Goal: Task Accomplishment & Management: Manage account settings

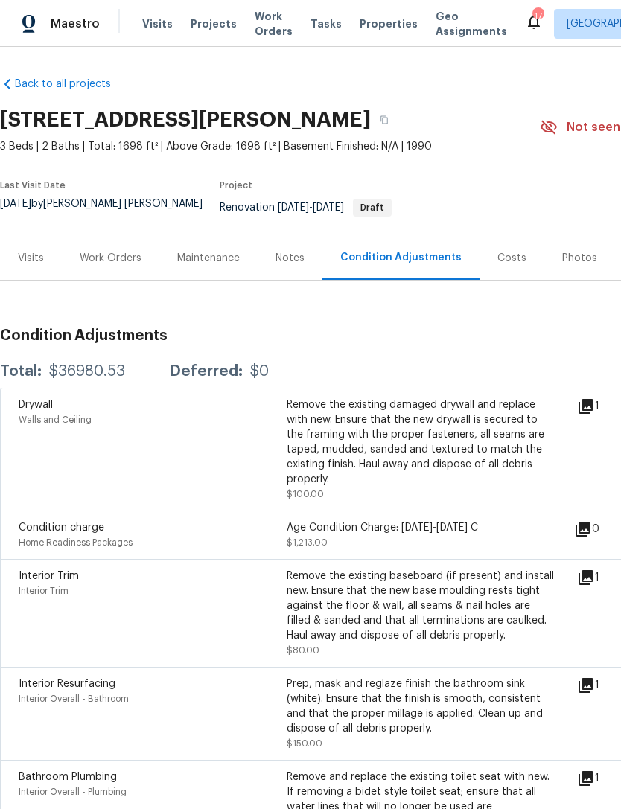
click at [114, 252] on div "Work Orders" at bounding box center [111, 258] width 98 height 44
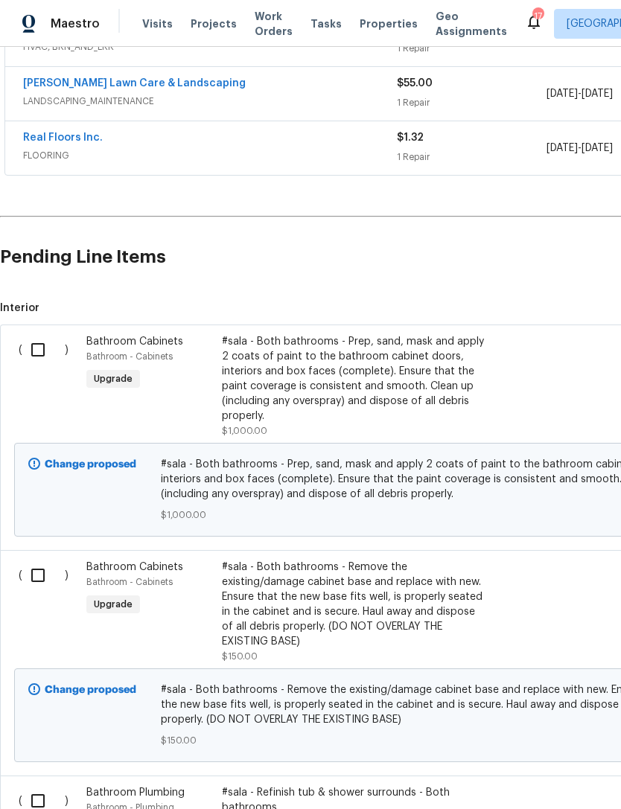
scroll to position [440, 0]
click at [42, 342] on input "checkbox" at bounding box center [43, 349] width 42 height 31
checkbox input "true"
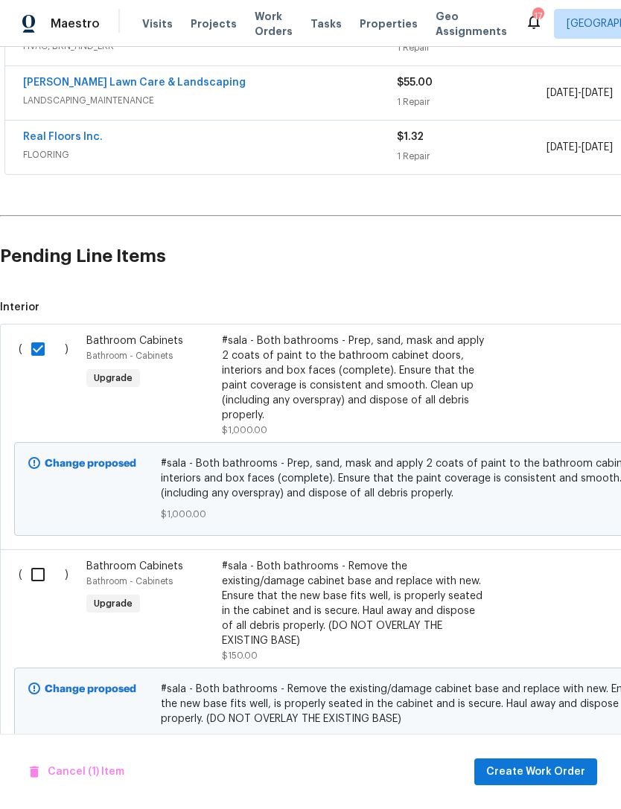
click at [32, 583] on input "checkbox" at bounding box center [43, 574] width 42 height 31
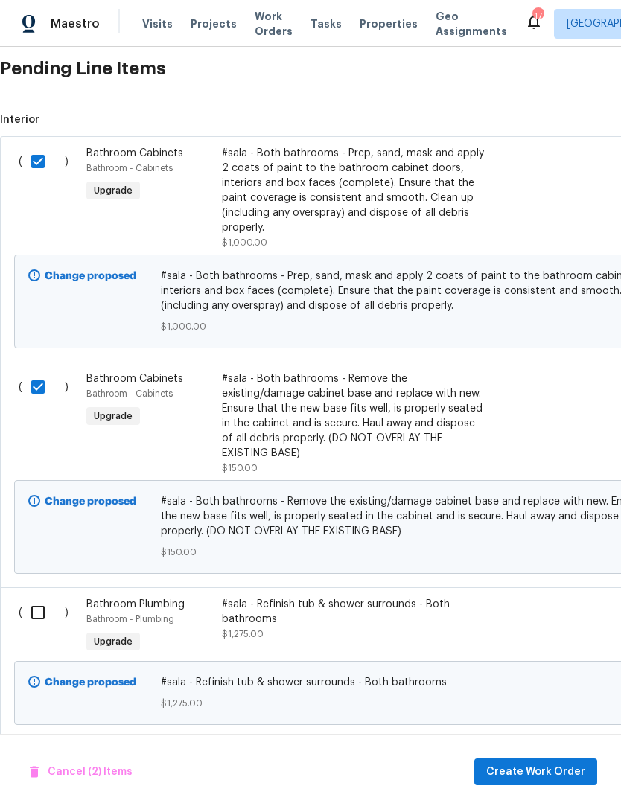
scroll to position [629, 0]
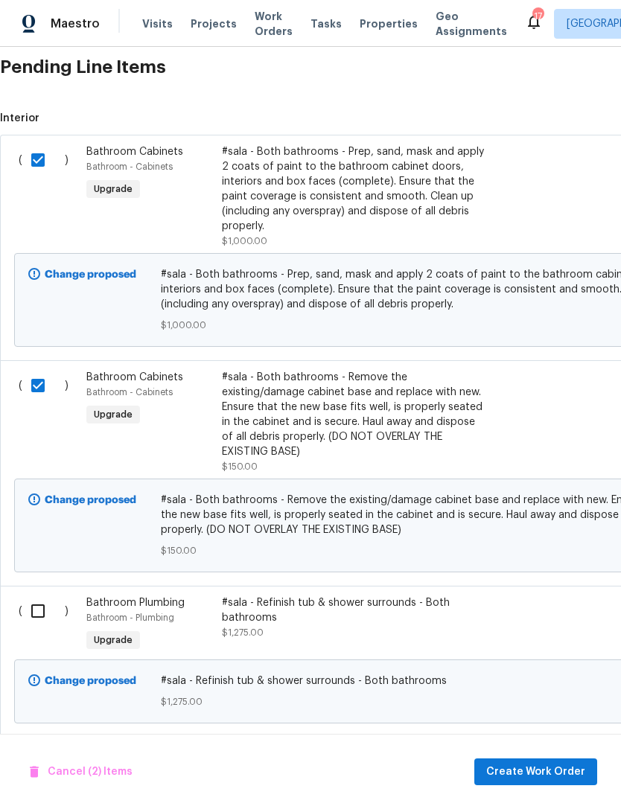
click at [36, 389] on input "checkbox" at bounding box center [43, 385] width 42 height 31
checkbox input "false"
click at [43, 614] on input "checkbox" at bounding box center [43, 611] width 42 height 31
checkbox input "true"
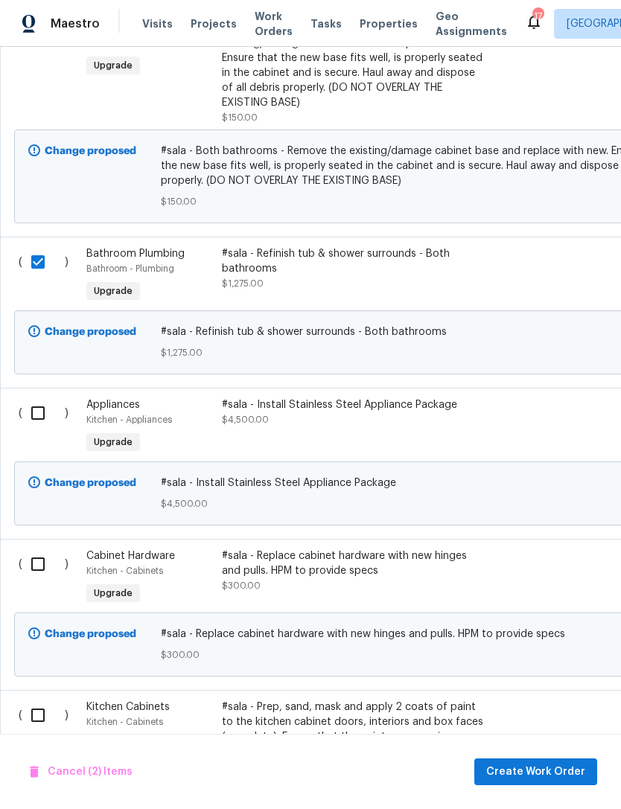
scroll to position [978, 0]
click at [49, 571] on input "checkbox" at bounding box center [43, 564] width 42 height 31
checkbox input "true"
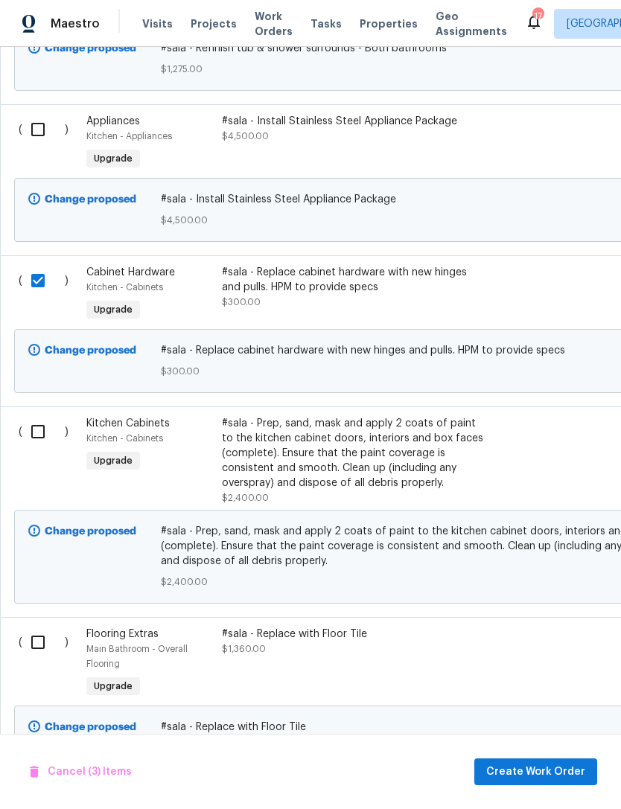
scroll to position [1262, 0]
click at [39, 428] on input "checkbox" at bounding box center [43, 431] width 42 height 31
checkbox input "true"
click at [30, 646] on input "checkbox" at bounding box center [43, 642] width 42 height 31
click at [34, 657] on input "checkbox" at bounding box center [43, 642] width 42 height 31
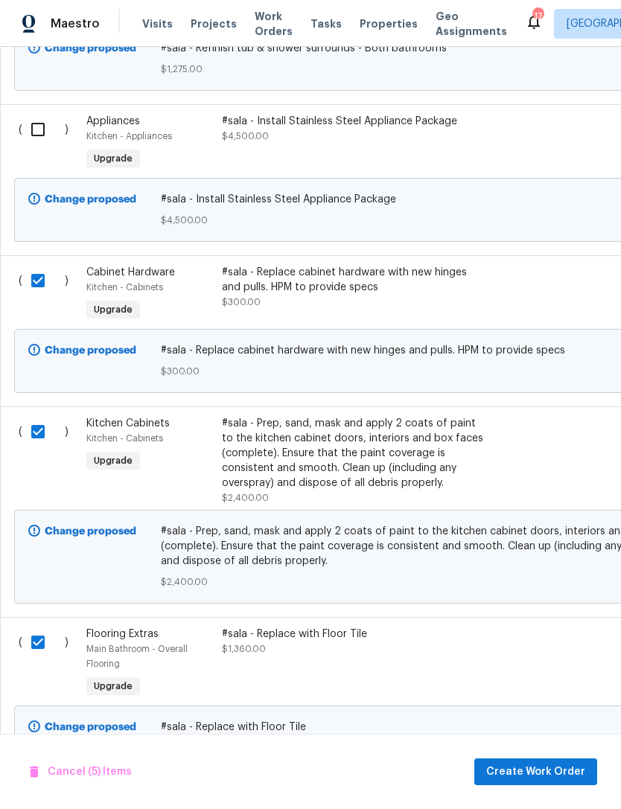
checkbox input "false"
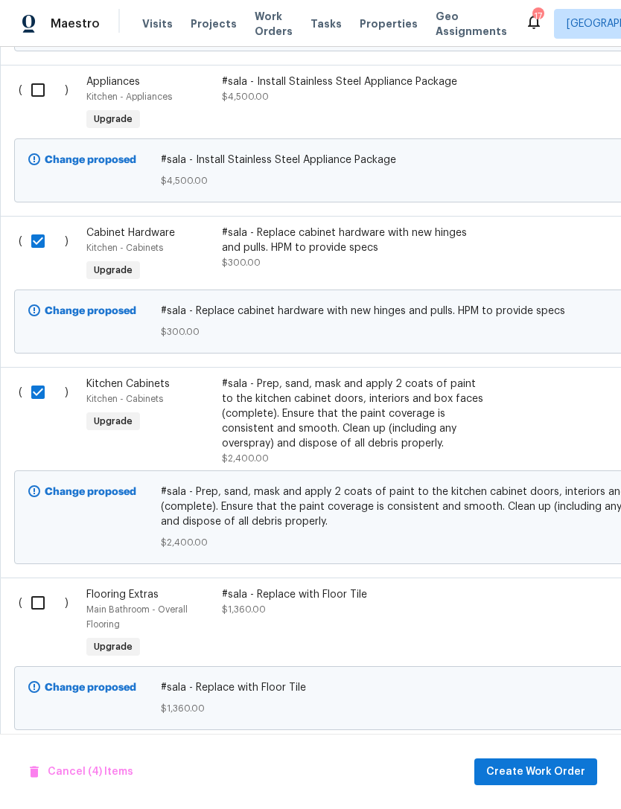
scroll to position [1300, 0]
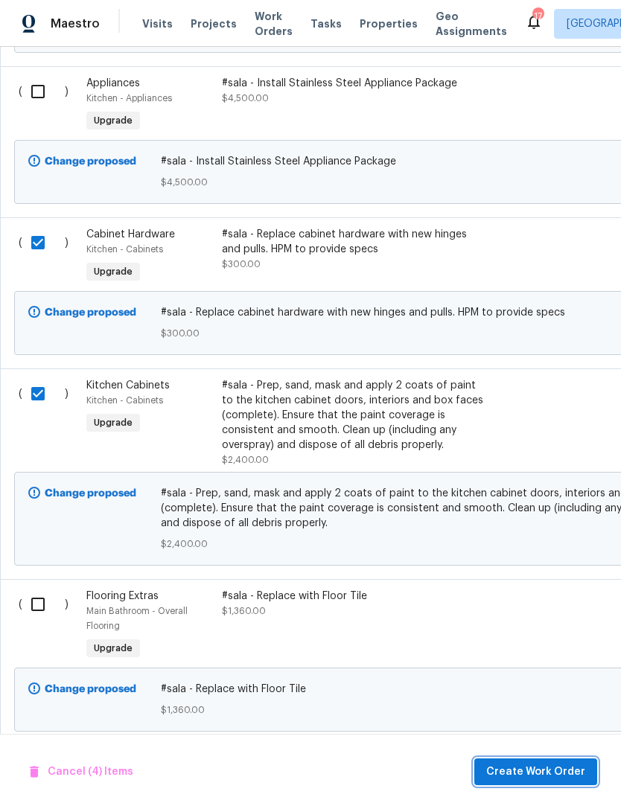
click at [540, 770] on span "Create Work Order" at bounding box center [535, 772] width 99 height 19
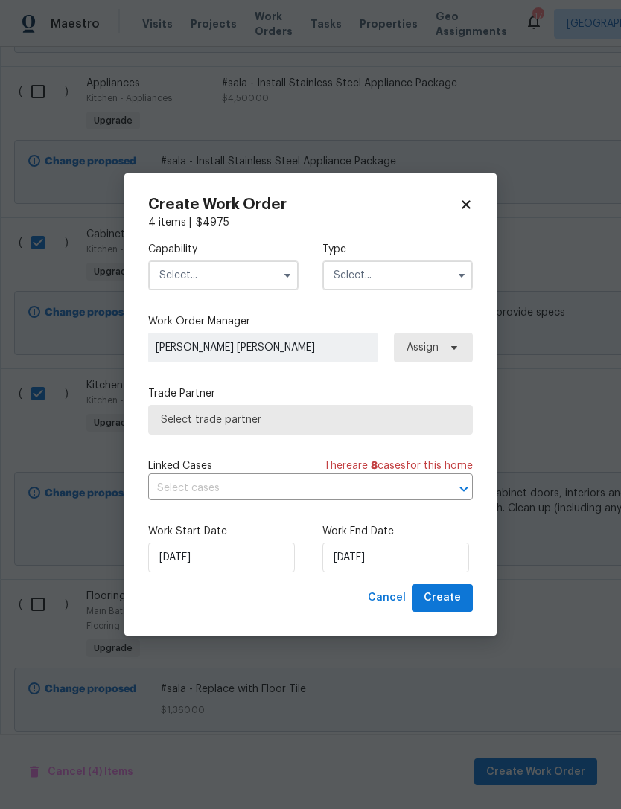
click at [258, 268] on input "text" at bounding box center [223, 276] width 150 height 30
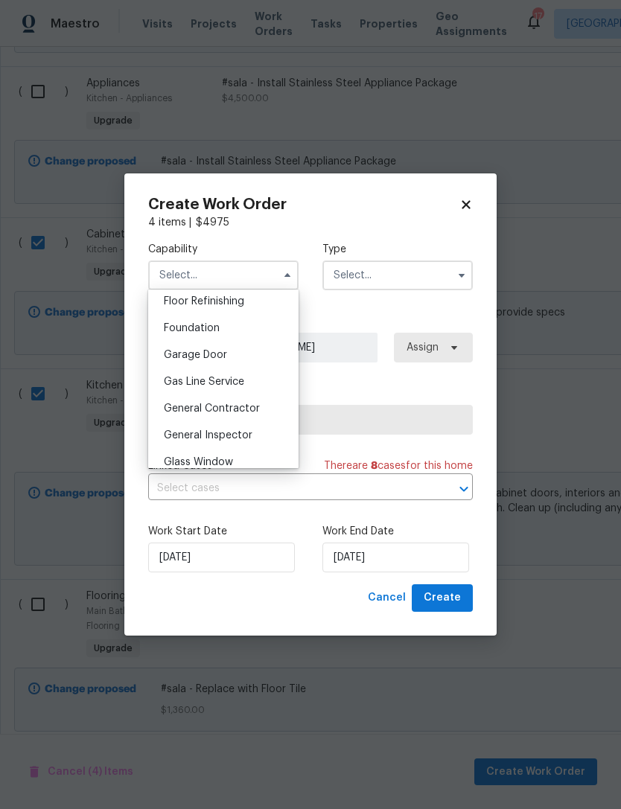
scroll to position [622, 0]
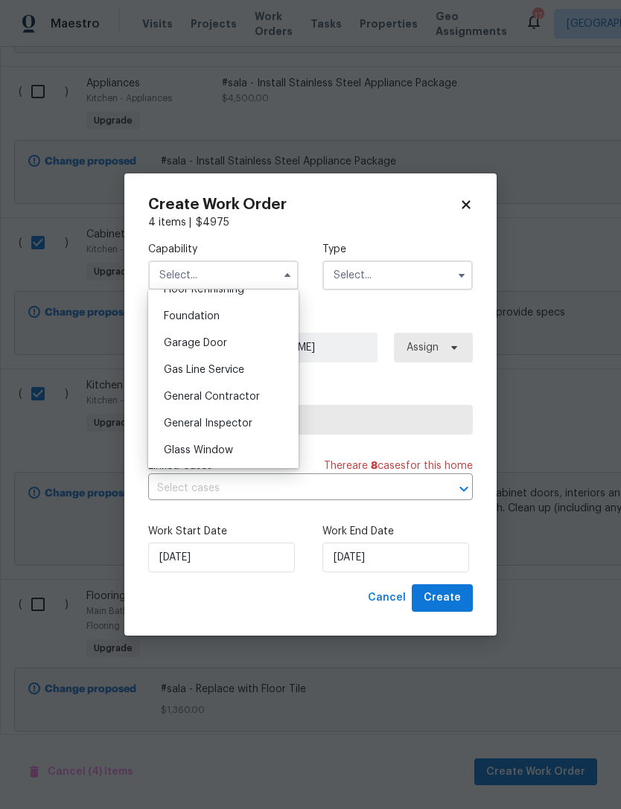
click at [252, 401] on span "General Contractor" at bounding box center [212, 397] width 96 height 10
type input "General Contractor"
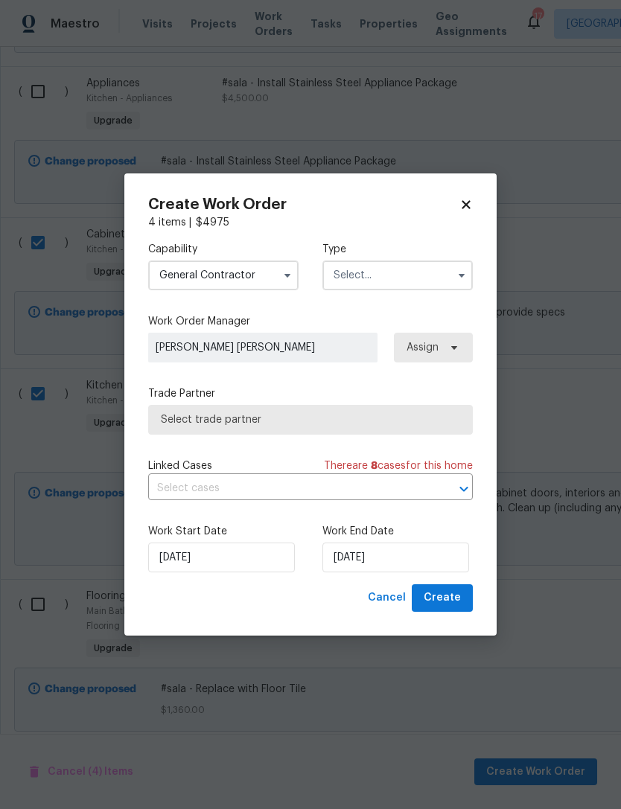
click at [373, 275] on input "text" at bounding box center [397, 276] width 150 height 30
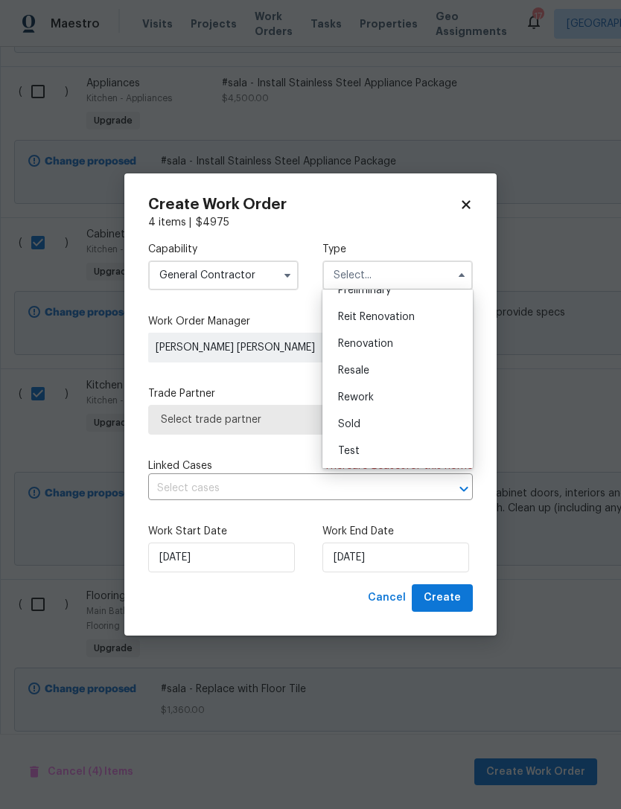
scroll to position [338, 0]
click at [399, 339] on div "Renovation" at bounding box center [397, 344] width 143 height 27
type input "Renovation"
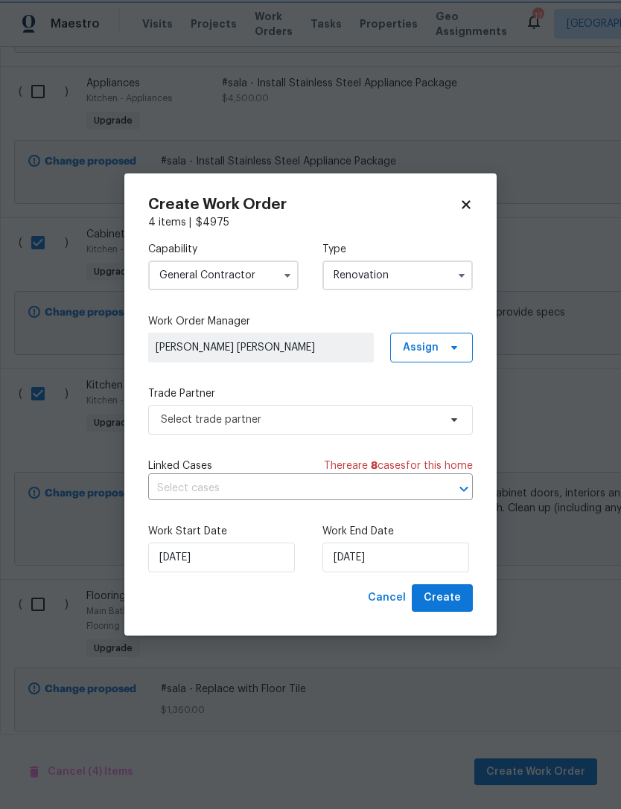
scroll to position [0, 0]
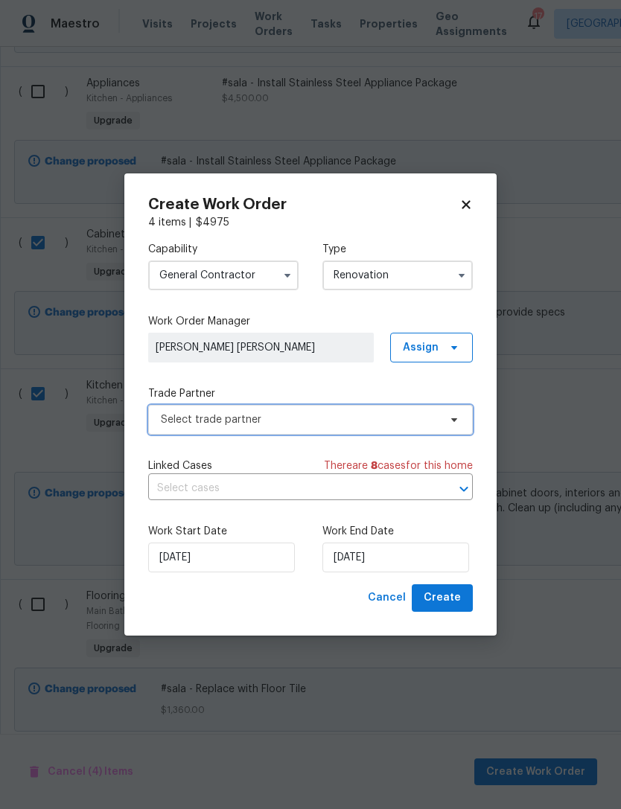
click at [385, 408] on span "Select trade partner" at bounding box center [310, 420] width 325 height 30
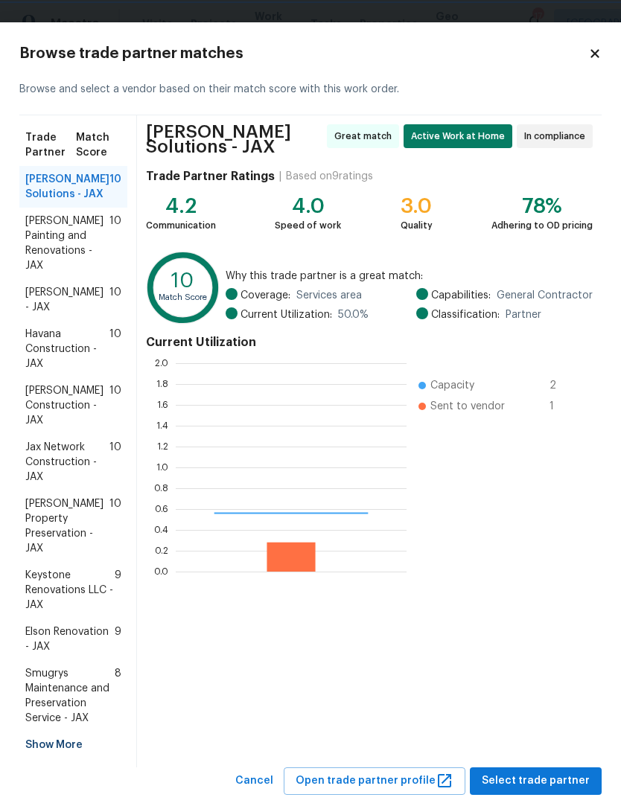
scroll to position [208, 231]
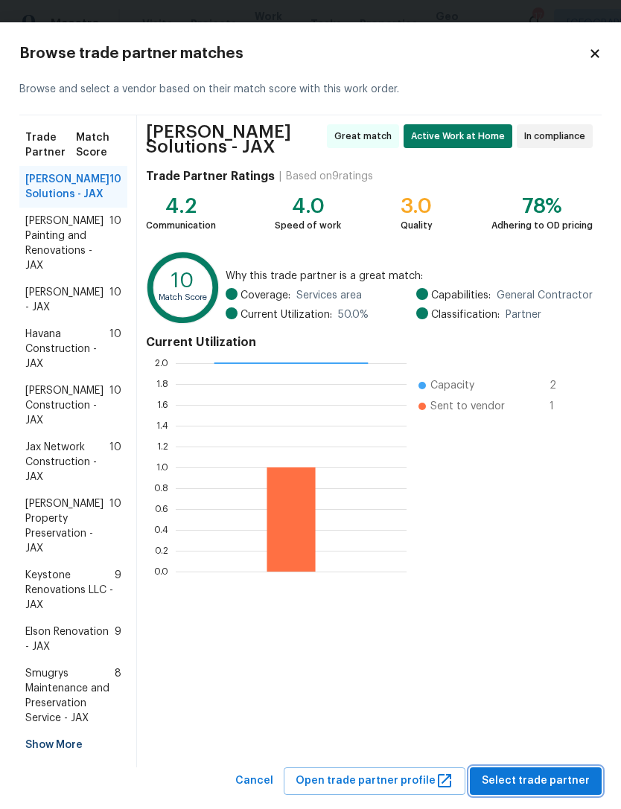
click at [538, 785] on button "Select trade partner" at bounding box center [536, 782] width 132 height 28
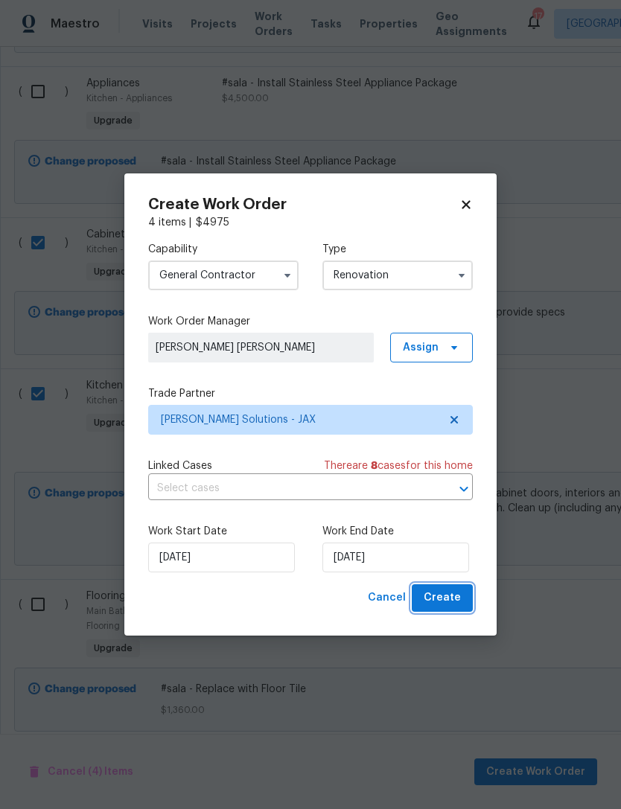
click at [456, 591] on span "Create" at bounding box center [442, 598] width 37 height 19
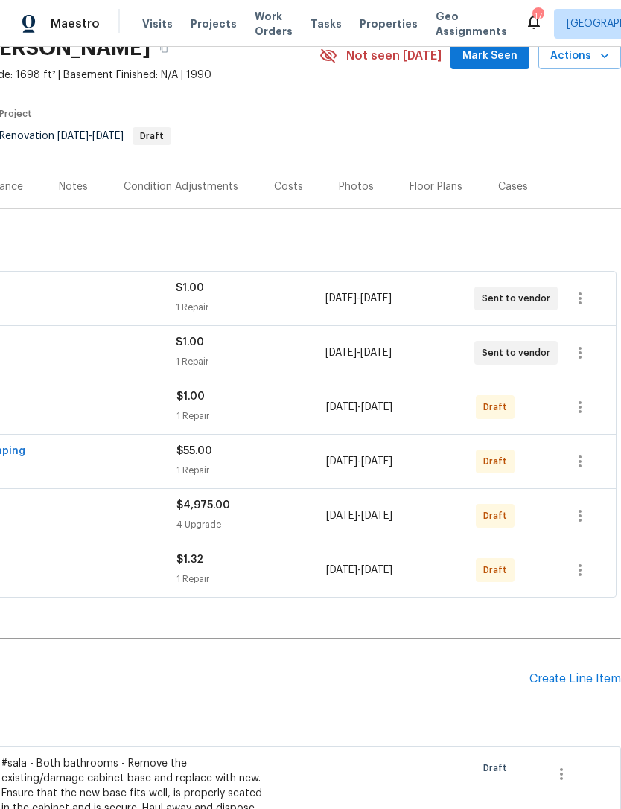
scroll to position [69, 220]
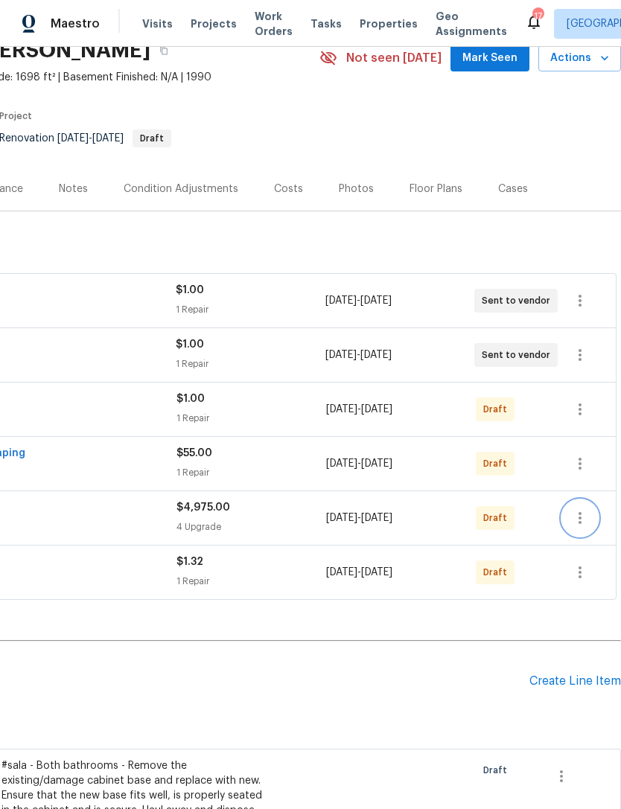
click at [581, 521] on icon "button" at bounding box center [580, 518] width 18 height 18
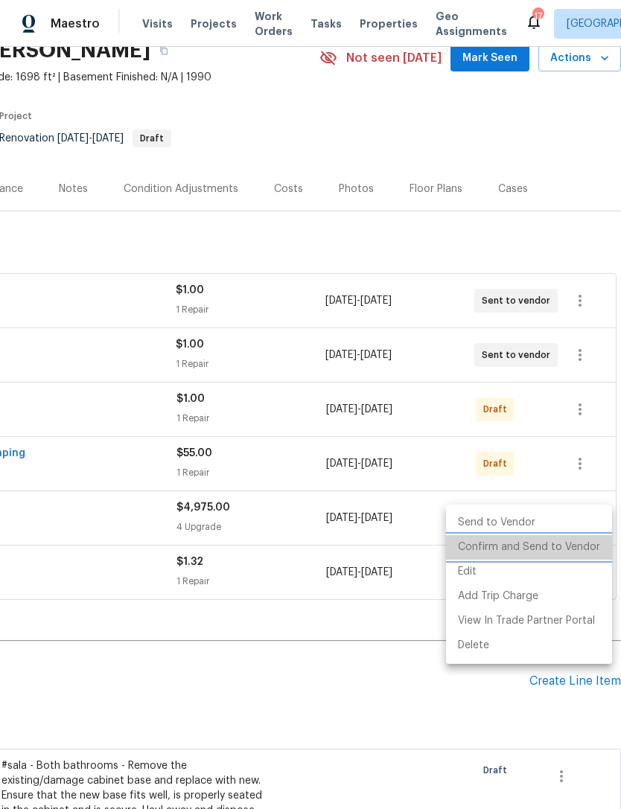
click at [563, 549] on li "Confirm and Send to Vendor" at bounding box center [529, 547] width 166 height 25
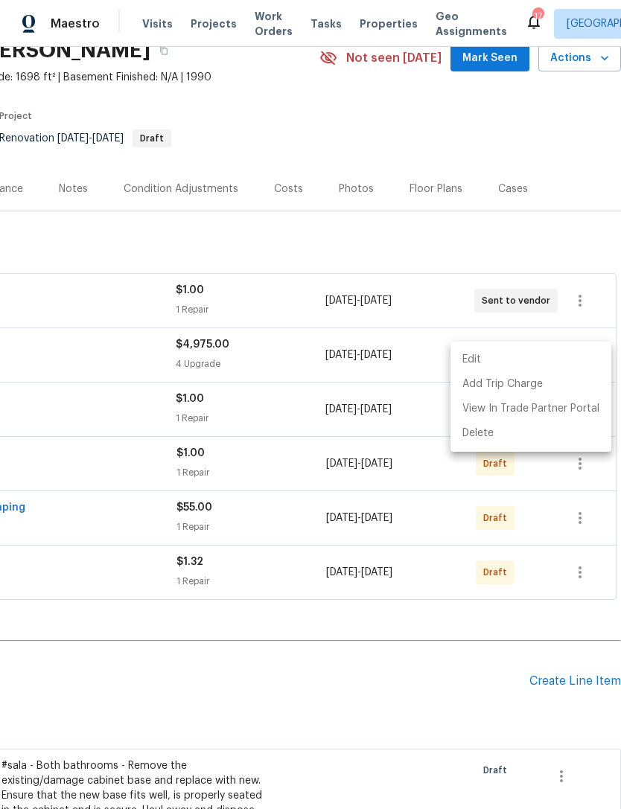
click at [414, 712] on div at bounding box center [310, 404] width 621 height 809
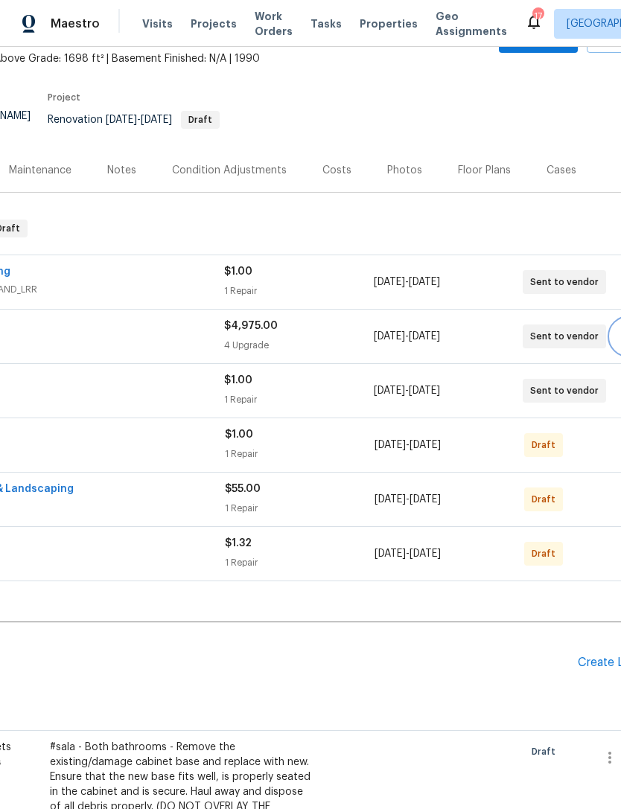
scroll to position [89, 172]
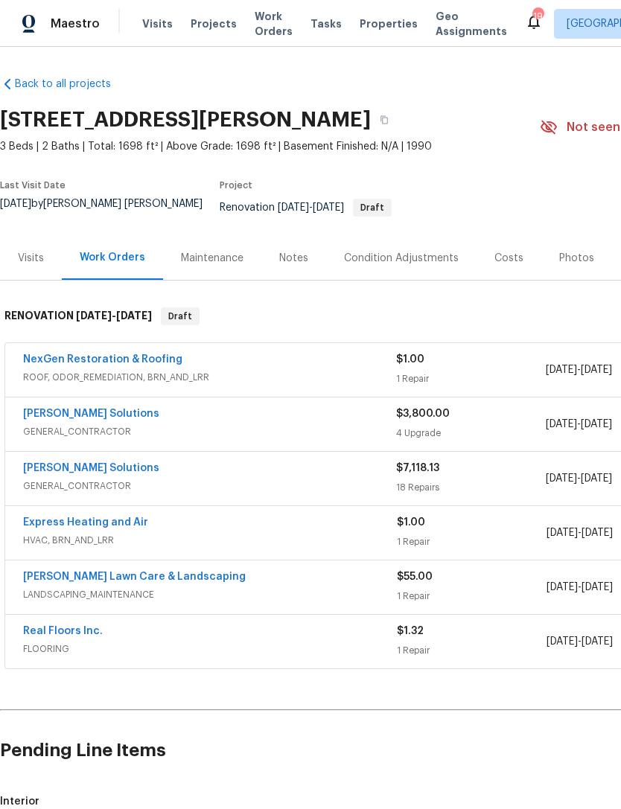
click at [226, 479] on div "[PERSON_NAME] Solutions" at bounding box center [209, 470] width 373 height 18
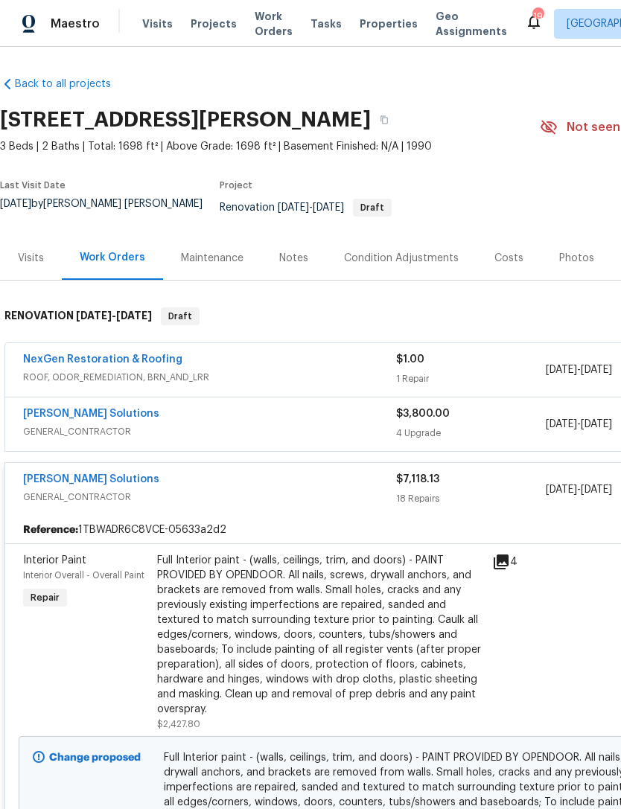
click at [164, 497] on span "GENERAL_CONTRACTOR" at bounding box center [209, 497] width 373 height 15
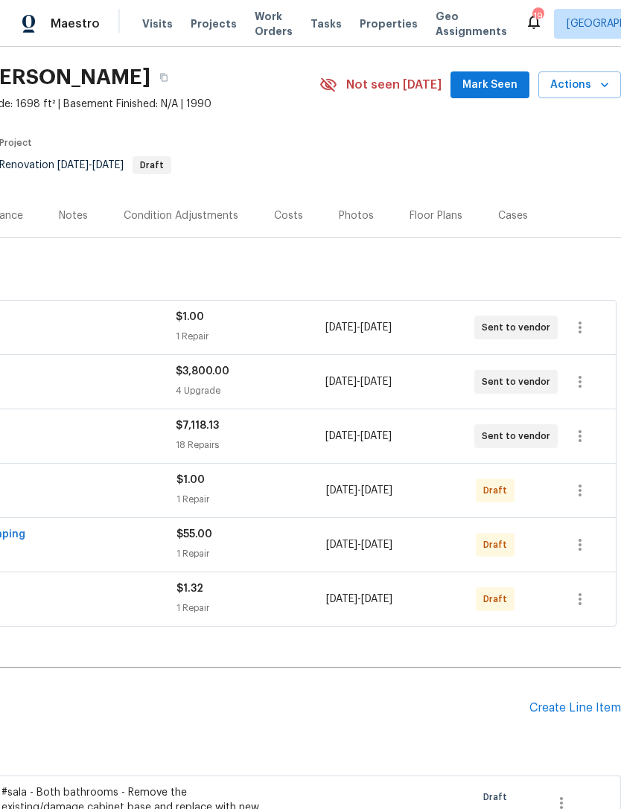
scroll to position [46, 220]
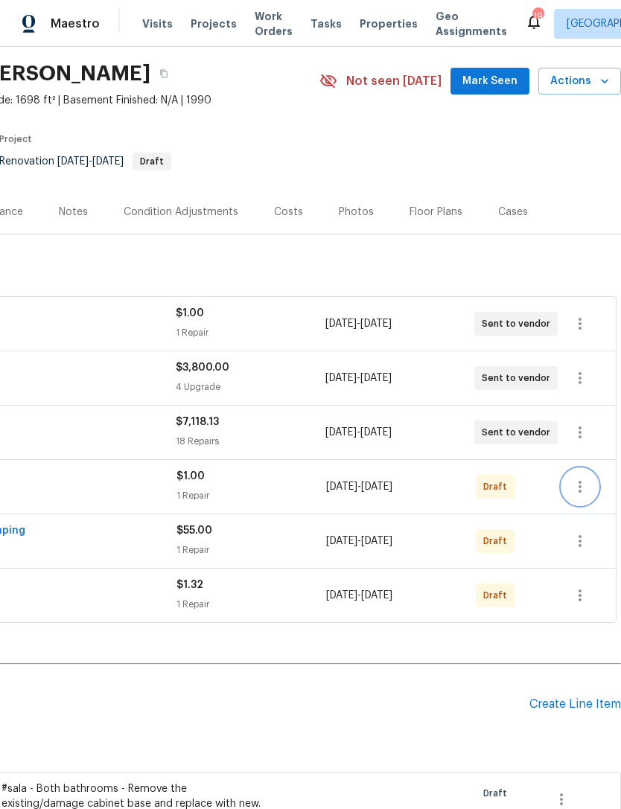
click at [581, 496] on icon "button" at bounding box center [580, 487] width 18 height 18
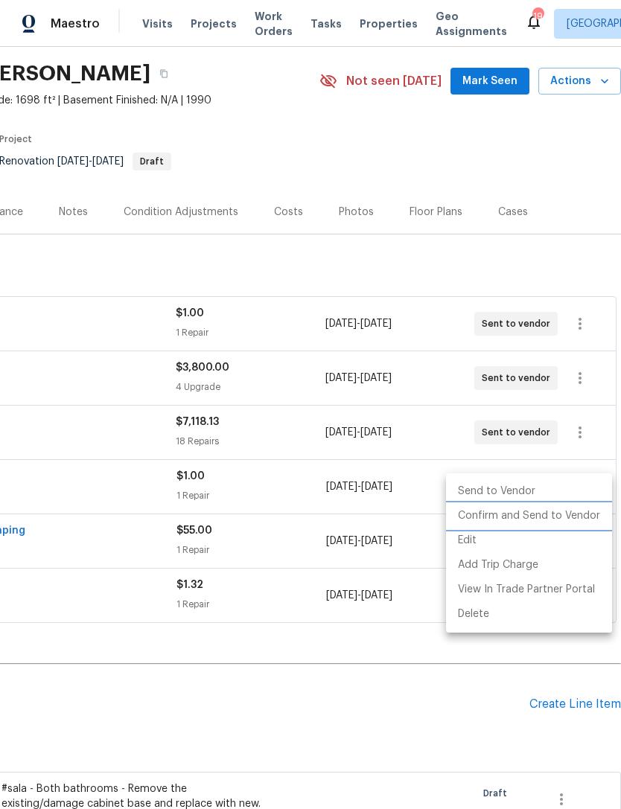
click at [572, 521] on li "Confirm and Send to Vendor" at bounding box center [529, 516] width 166 height 25
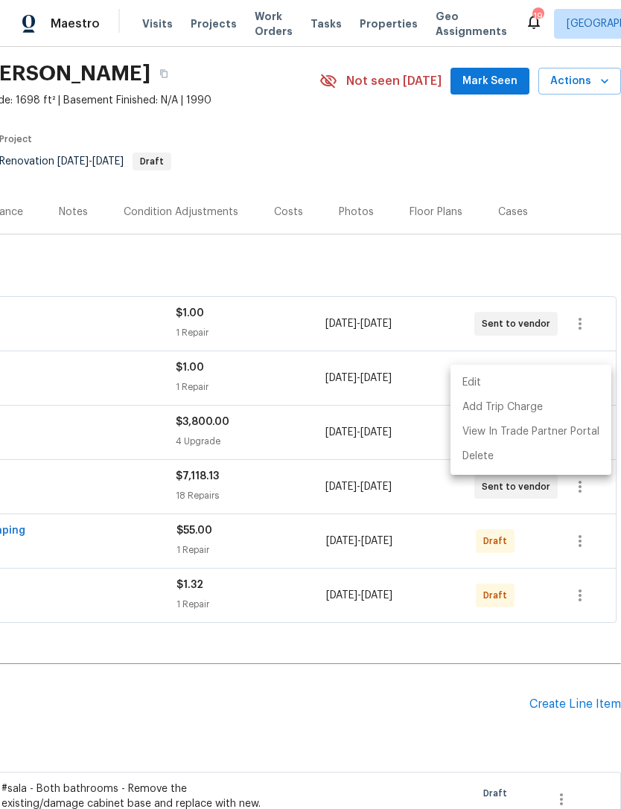
click at [454, 710] on div at bounding box center [310, 404] width 621 height 809
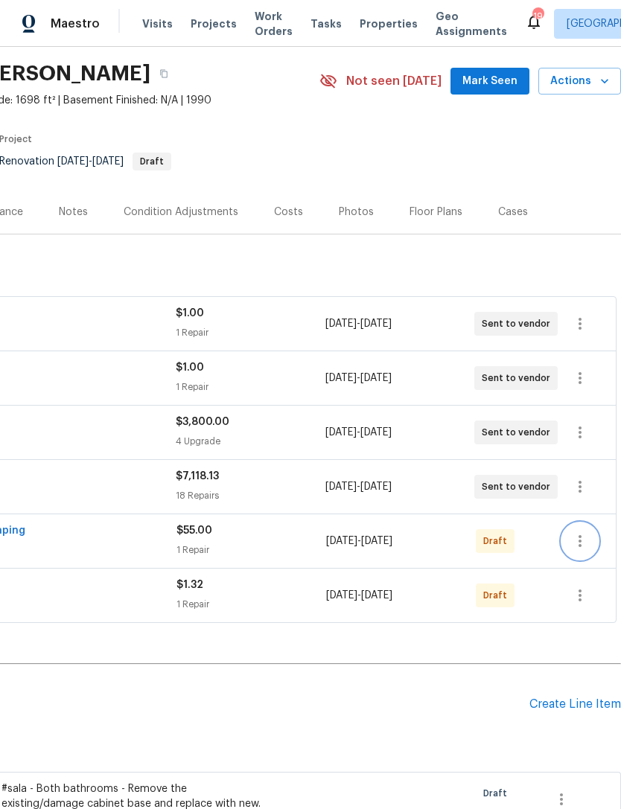
click at [586, 540] on icon "button" at bounding box center [580, 541] width 18 height 18
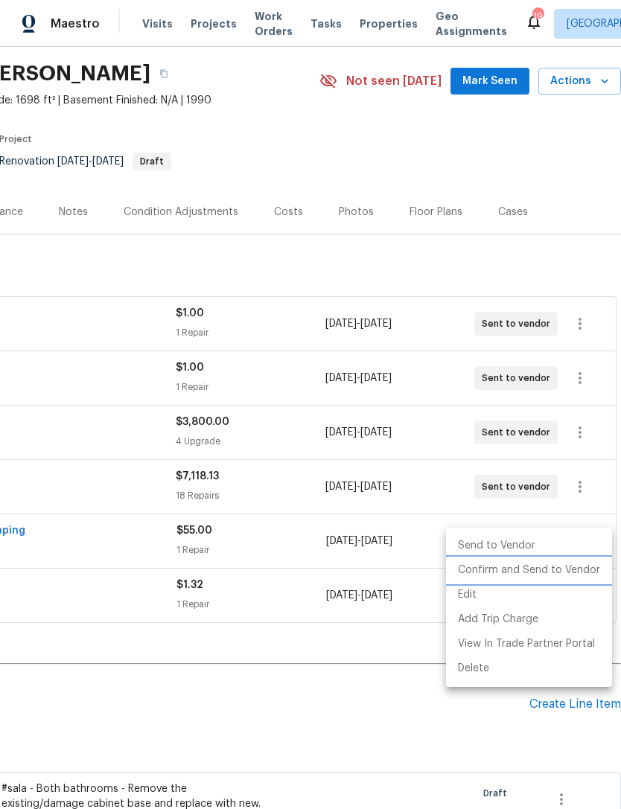
click at [566, 573] on li "Confirm and Send to Vendor" at bounding box center [529, 570] width 166 height 25
click at [414, 717] on div at bounding box center [310, 404] width 621 height 809
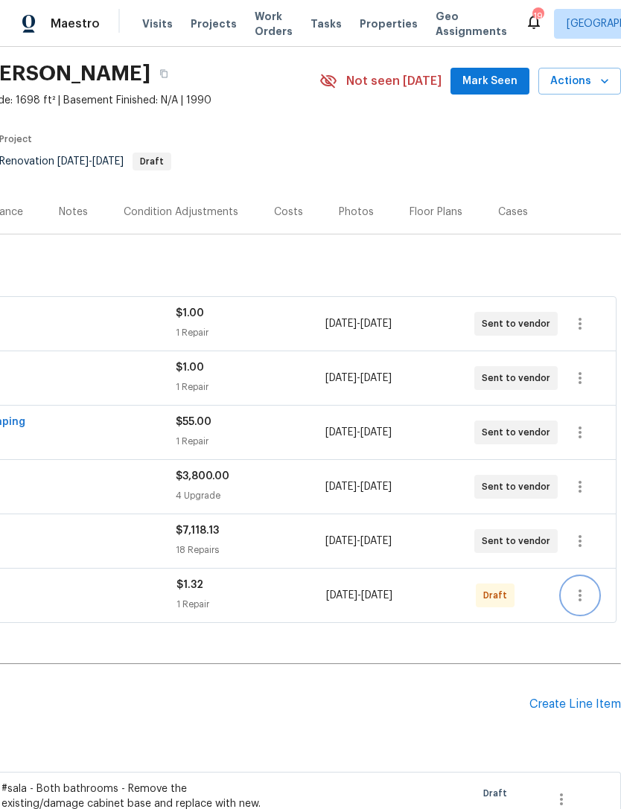
click at [591, 604] on button "button" at bounding box center [580, 596] width 36 height 36
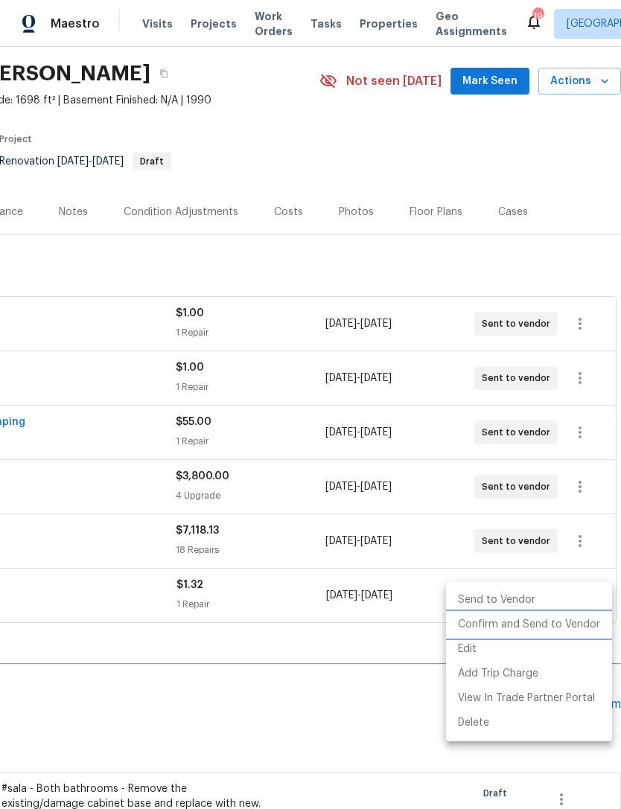
click at [548, 630] on li "Confirm and Send to Vendor" at bounding box center [529, 625] width 166 height 25
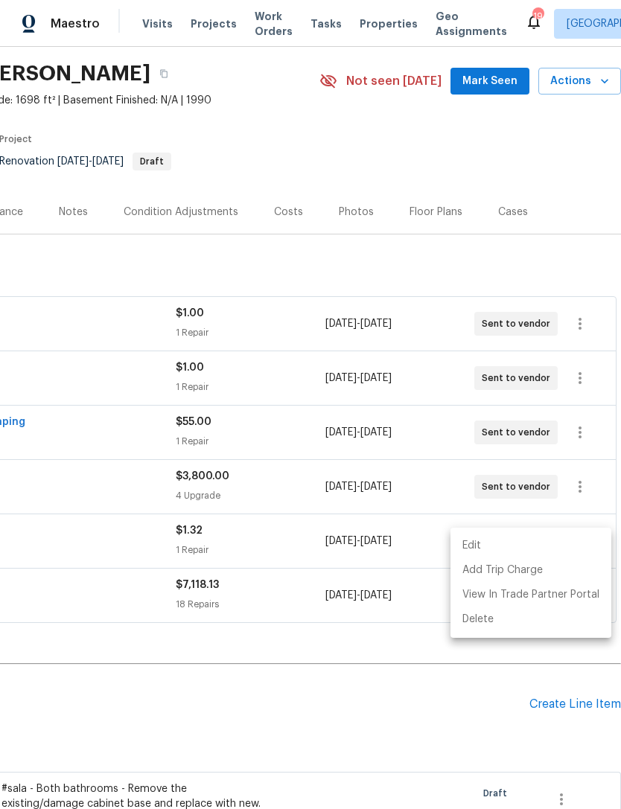
click at [349, 724] on div at bounding box center [310, 404] width 621 height 809
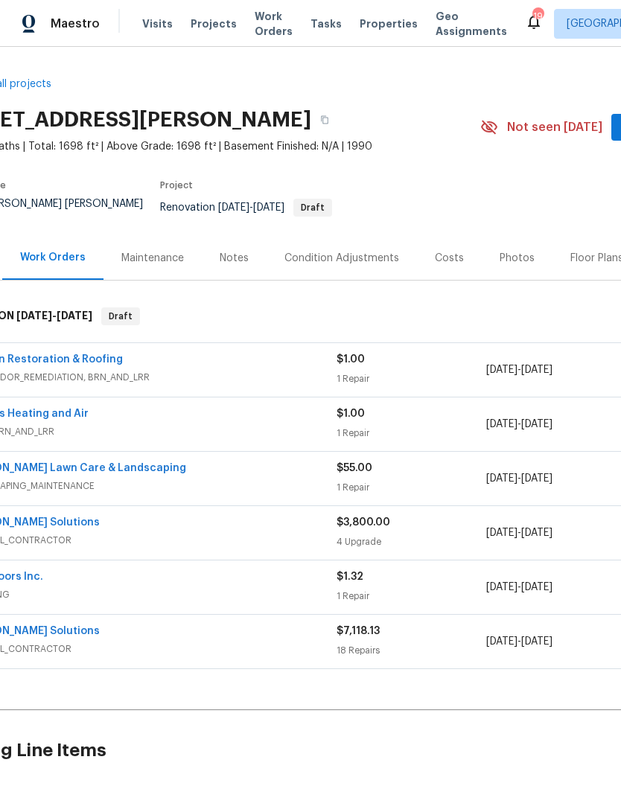
scroll to position [0, 60]
click at [448, 246] on div "Costs" at bounding box center [448, 258] width 65 height 44
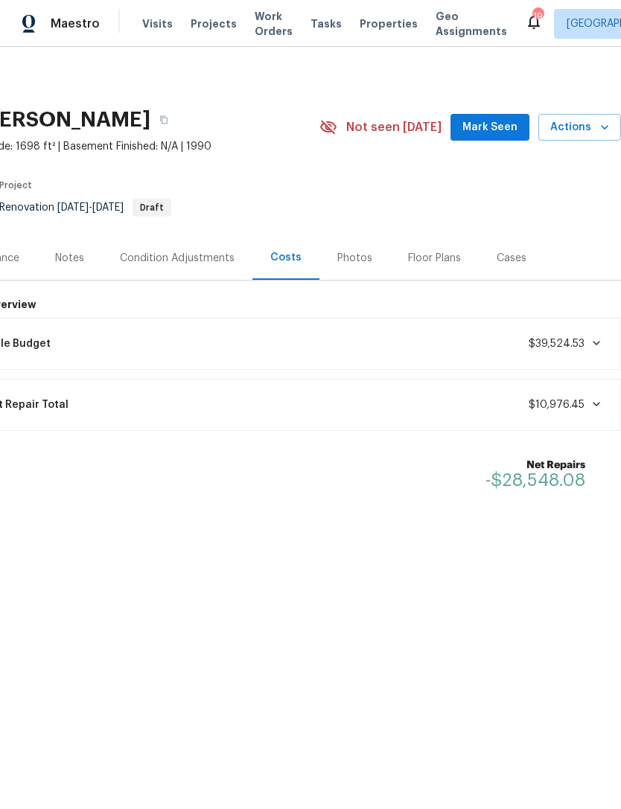
scroll to position [0, 220]
click at [73, 266] on div "Notes" at bounding box center [69, 258] width 29 height 15
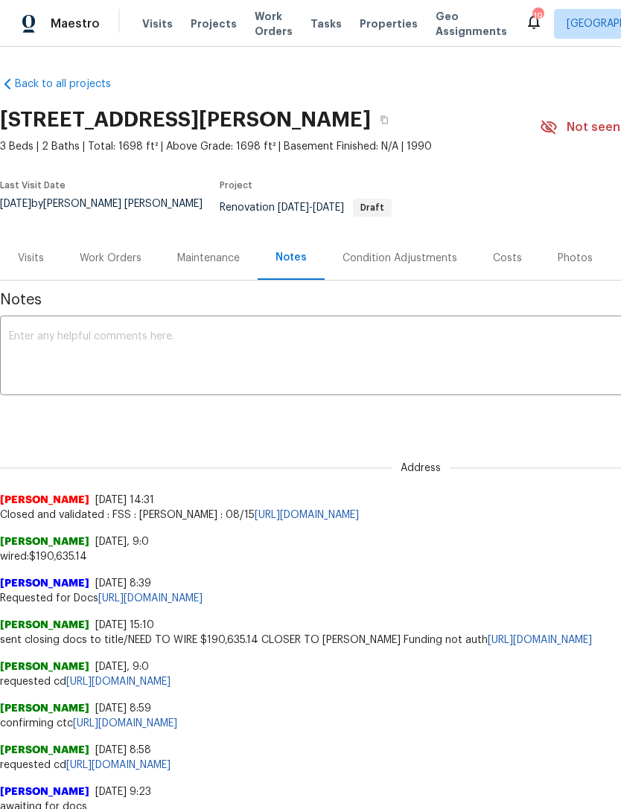
click at [116, 261] on div "Work Orders" at bounding box center [111, 258] width 62 height 15
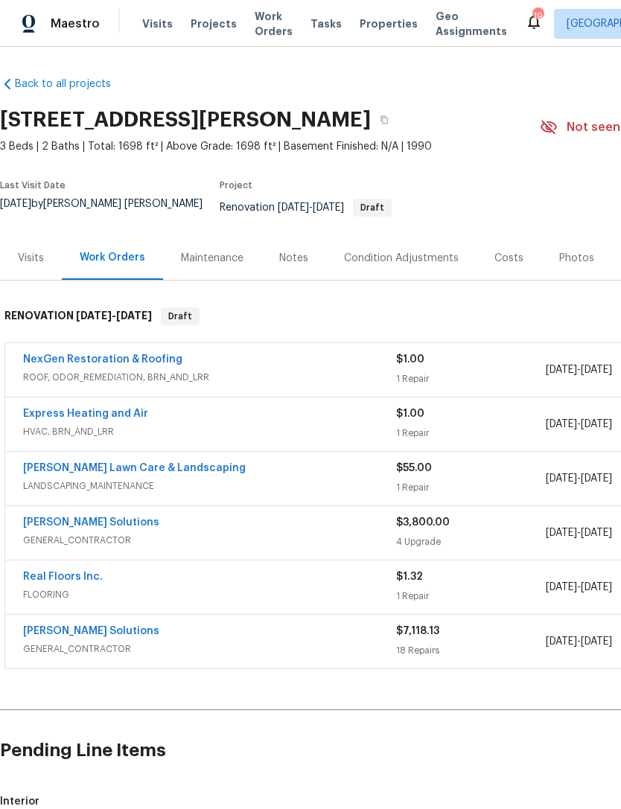
click at [149, 360] on link "NexGen Restoration & Roofing" at bounding box center [102, 359] width 159 height 10
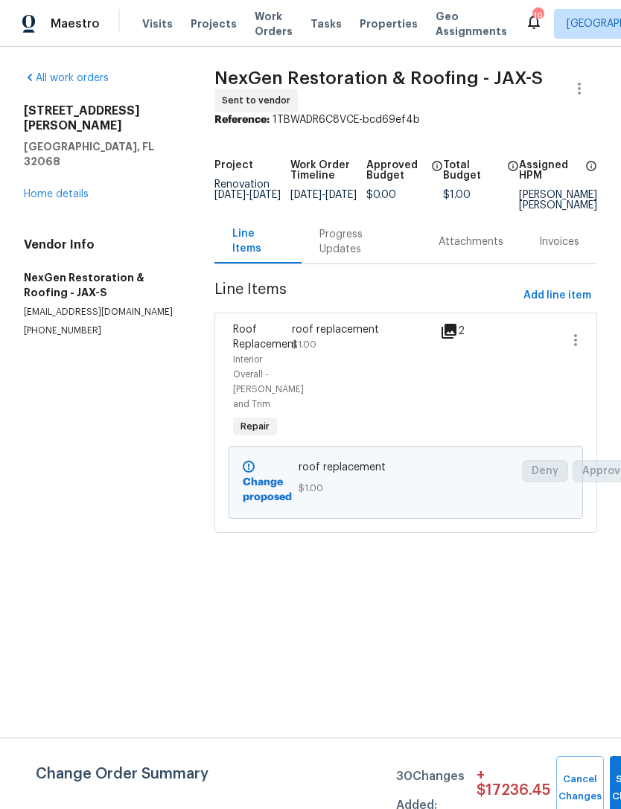
click at [357, 248] on div "Progress Updates" at bounding box center [360, 242] width 83 height 30
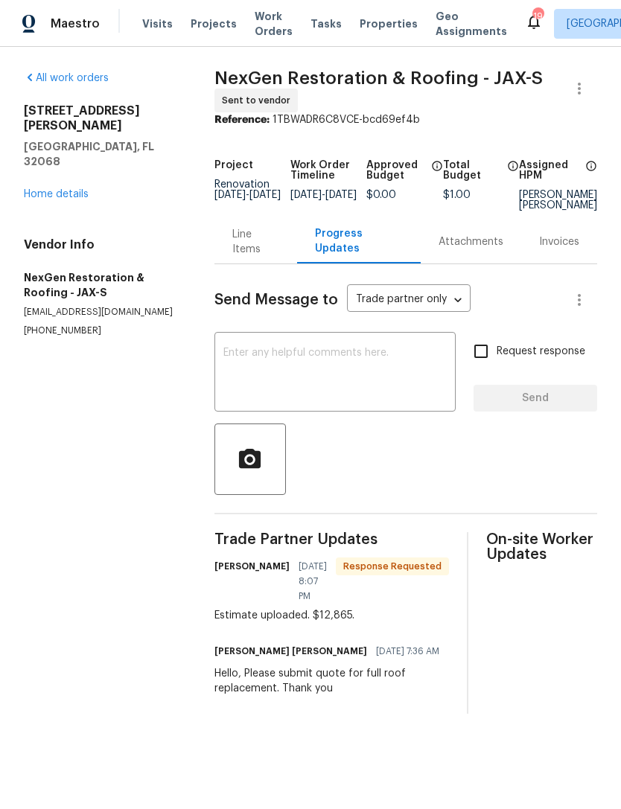
click at [69, 189] on link "Home details" at bounding box center [56, 194] width 65 height 10
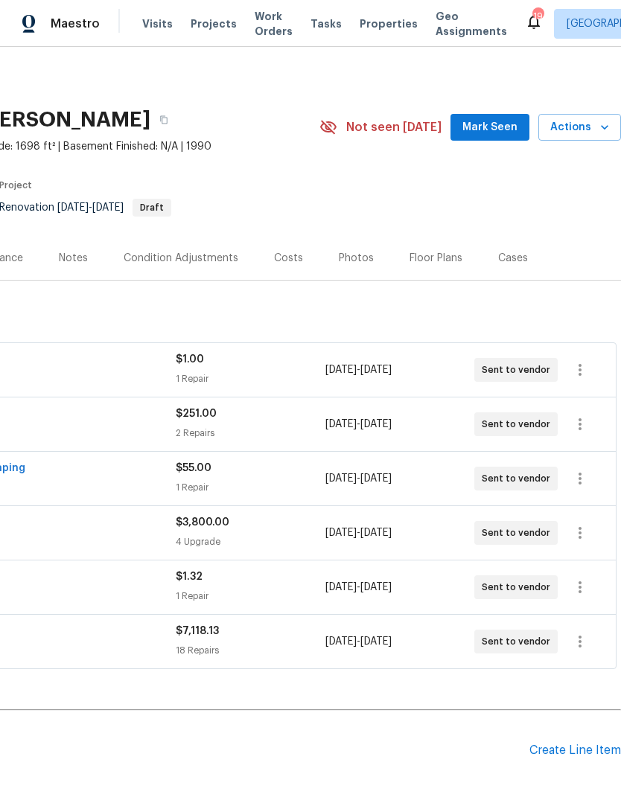
scroll to position [0, 220]
click at [601, 141] on button "Actions" at bounding box center [579, 128] width 83 height 28
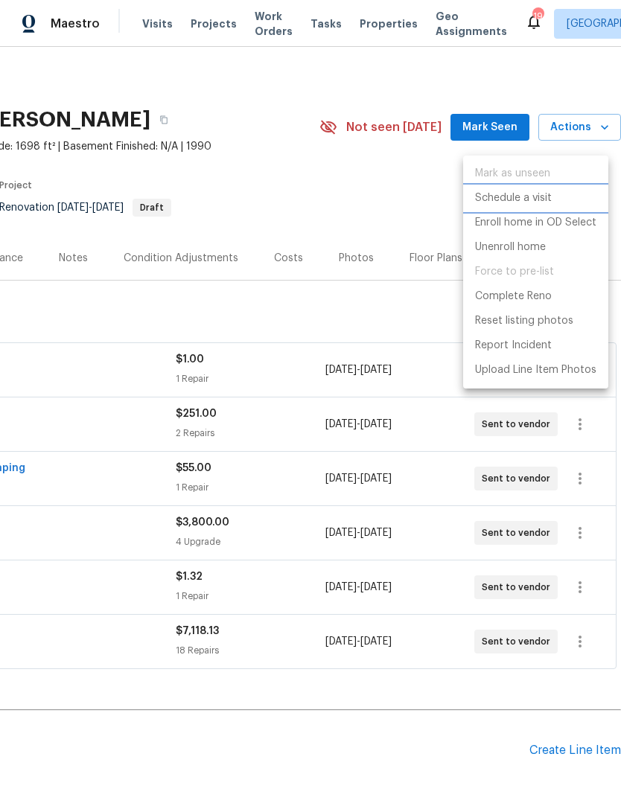
click at [534, 191] on p "Schedule a visit" at bounding box center [513, 199] width 77 height 16
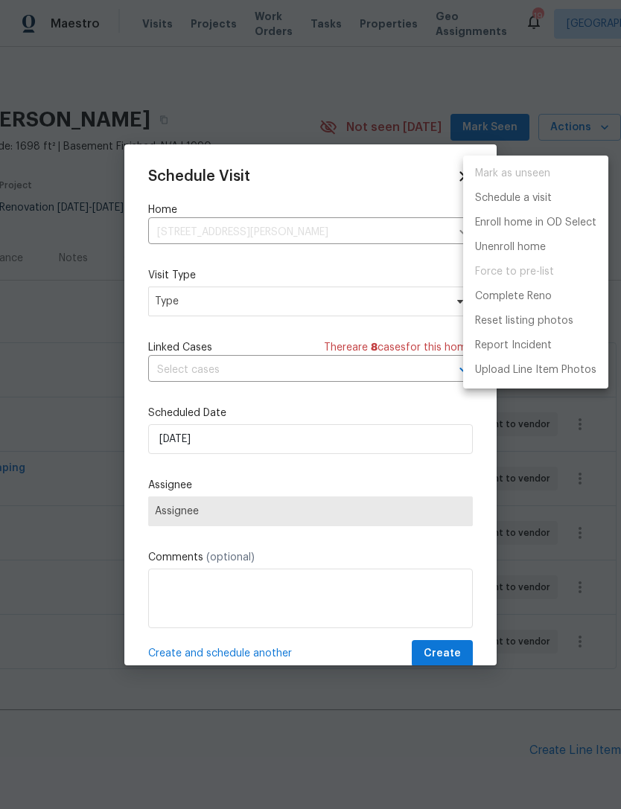
click at [226, 313] on div at bounding box center [310, 404] width 621 height 809
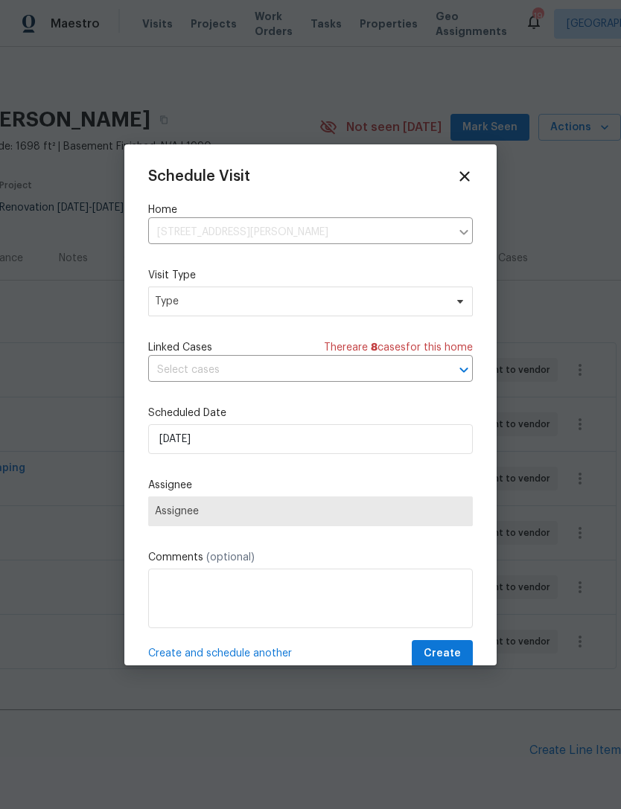
click at [225, 313] on div "Mark as unseen Schedule a visit Enroll home in OD Select Unenroll home Force to…" at bounding box center [310, 404] width 621 height 809
click at [322, 313] on span "Type" at bounding box center [310, 302] width 325 height 30
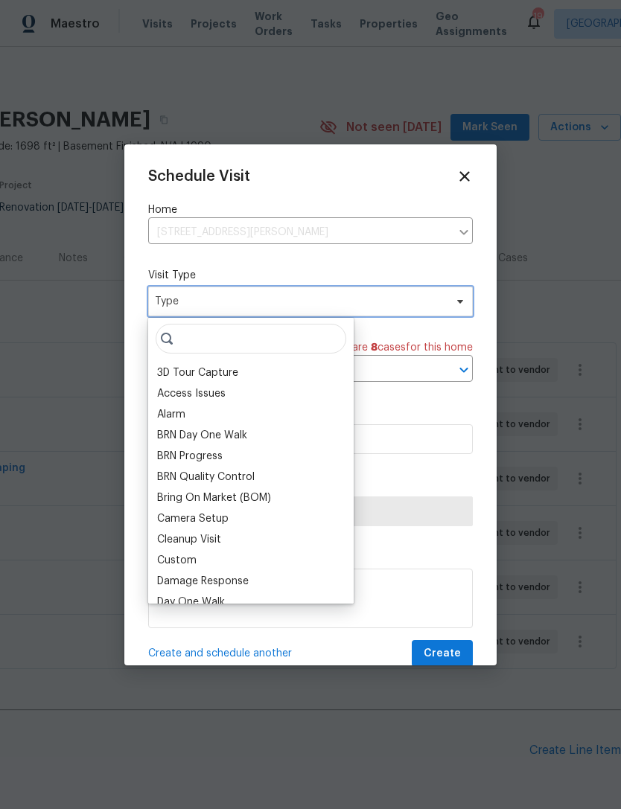
click at [422, 306] on span "Type" at bounding box center [300, 301] width 290 height 15
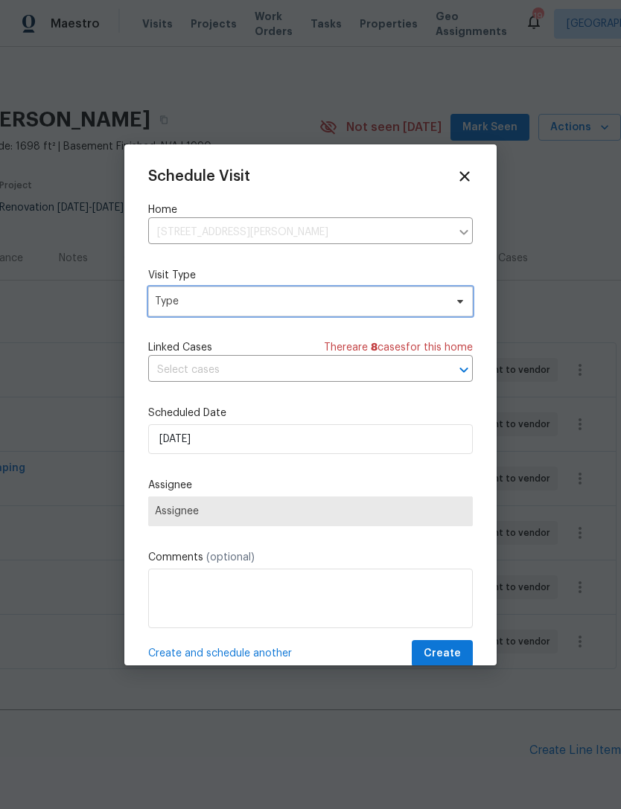
click at [408, 300] on span "Type" at bounding box center [300, 301] width 290 height 15
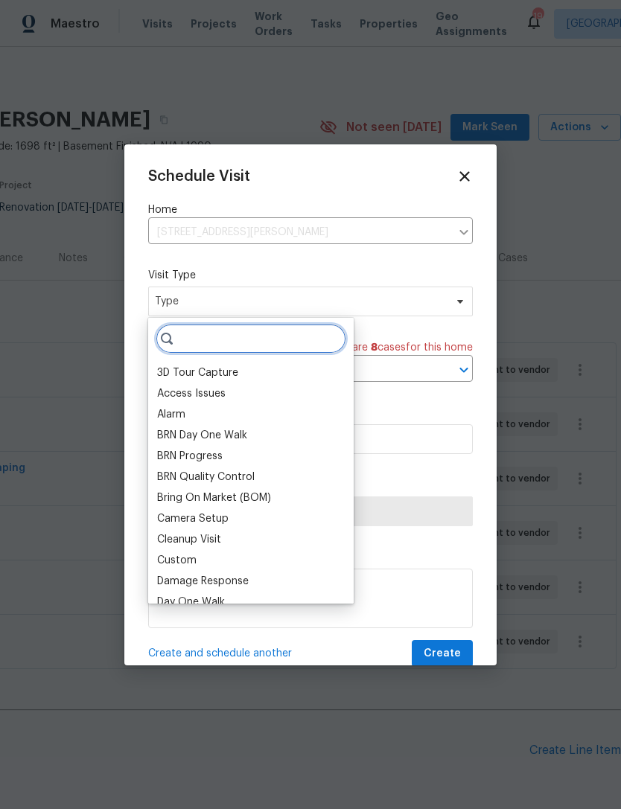
click at [282, 334] on input "search" at bounding box center [251, 339] width 191 height 30
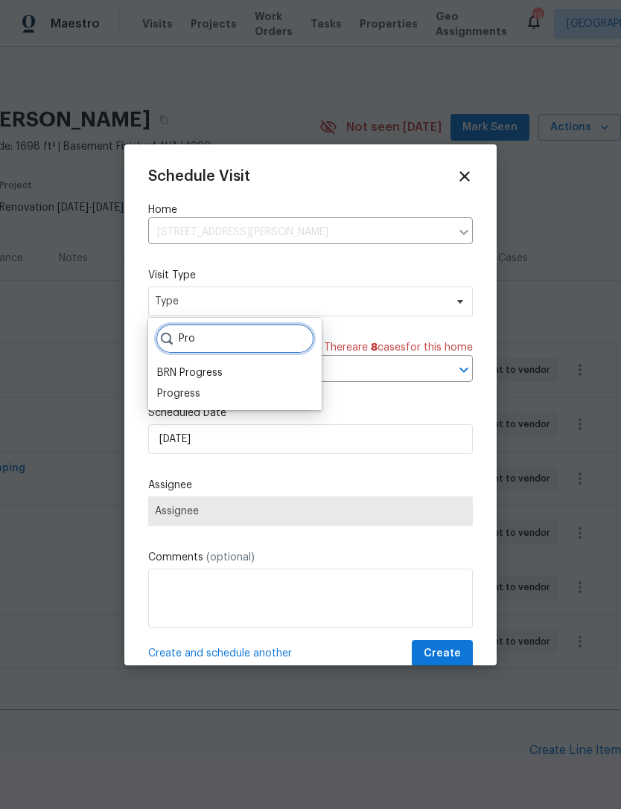
type input "Pro"
click at [214, 392] on div "Progress" at bounding box center [235, 393] width 165 height 21
click at [190, 394] on div "Progress" at bounding box center [178, 393] width 43 height 15
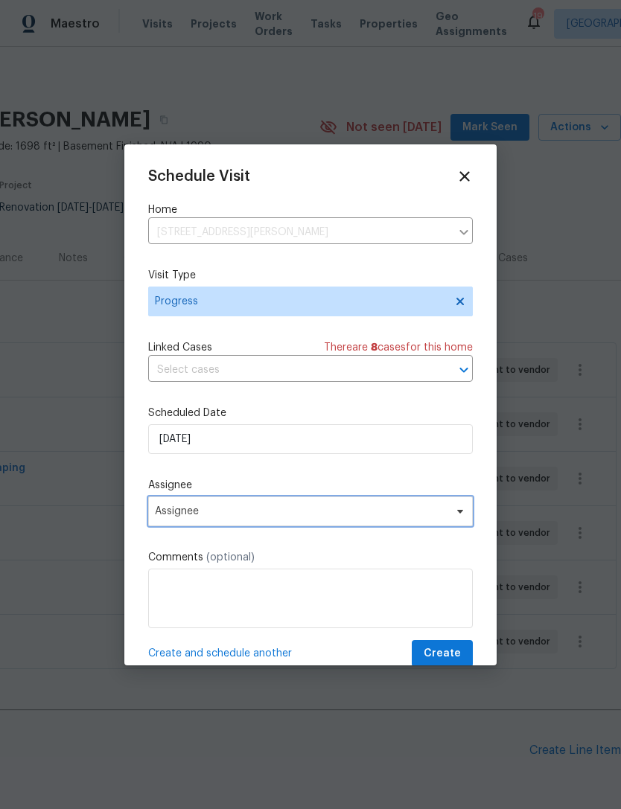
click at [223, 514] on span "Assignee" at bounding box center [301, 512] width 292 height 12
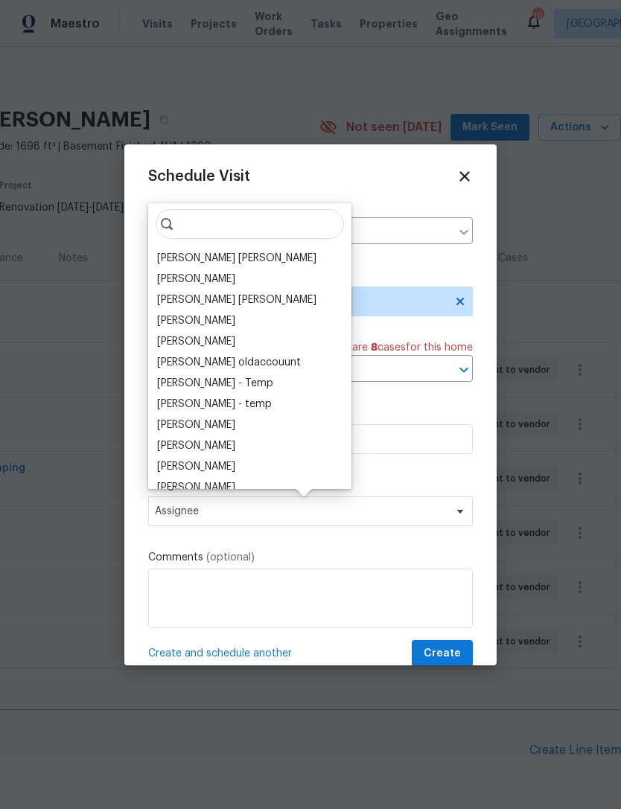
click at [235, 255] on div "[PERSON_NAME] [PERSON_NAME]" at bounding box center [236, 258] width 159 height 15
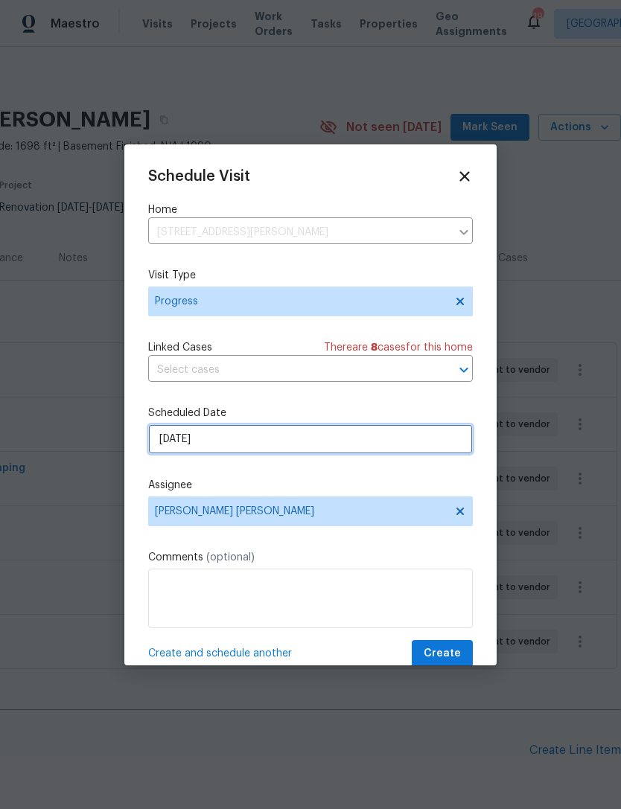
click at [237, 435] on input "[DATE]" at bounding box center [310, 439] width 325 height 30
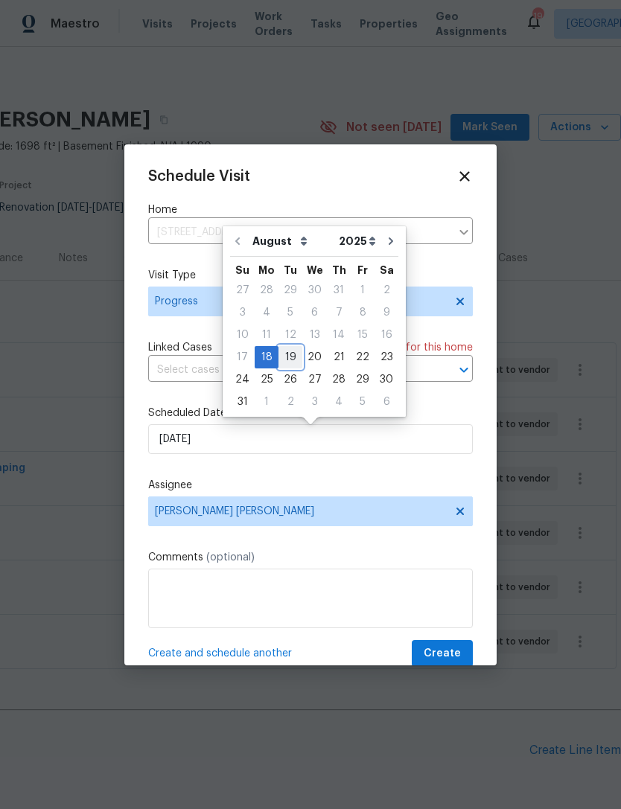
click at [284, 355] on div "19" at bounding box center [290, 357] width 24 height 21
type input "[DATE]"
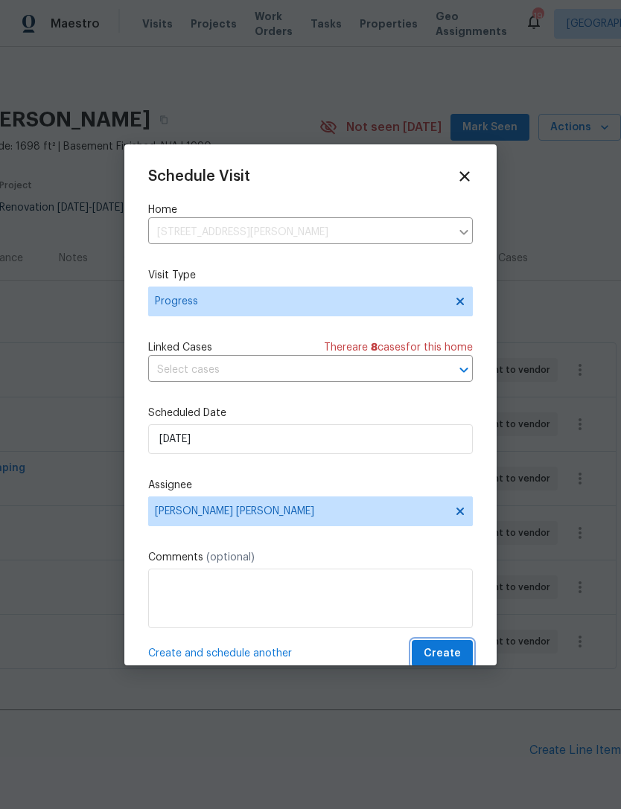
click at [451, 649] on span "Create" at bounding box center [442, 654] width 37 height 19
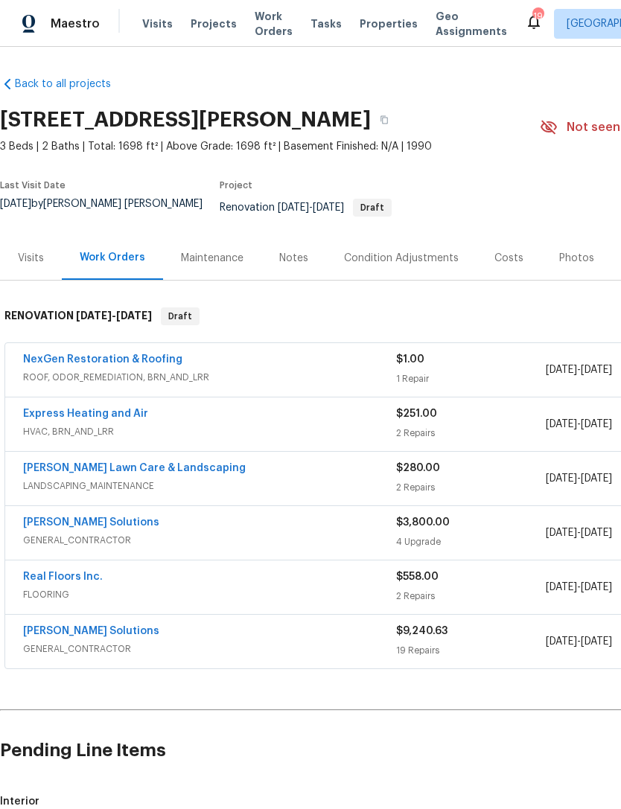
click at [511, 252] on div "Costs" at bounding box center [508, 258] width 65 height 44
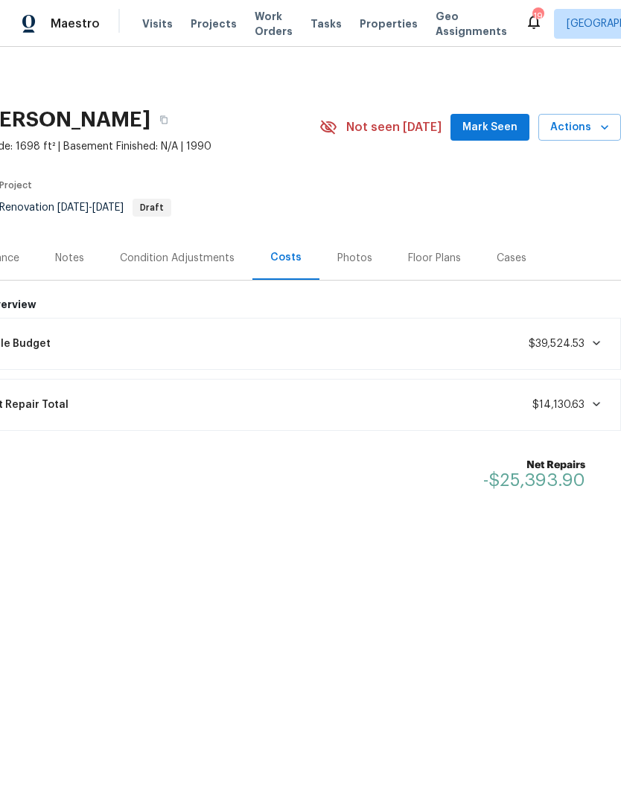
scroll to position [0, 220]
click at [76, 260] on div "Notes" at bounding box center [69, 258] width 29 height 15
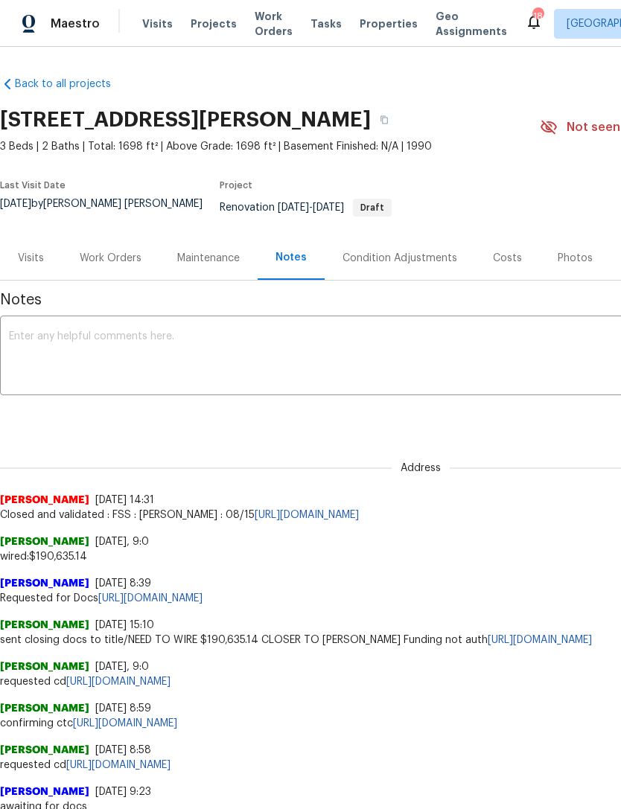
click at [508, 265] on div "Costs" at bounding box center [507, 258] width 29 height 15
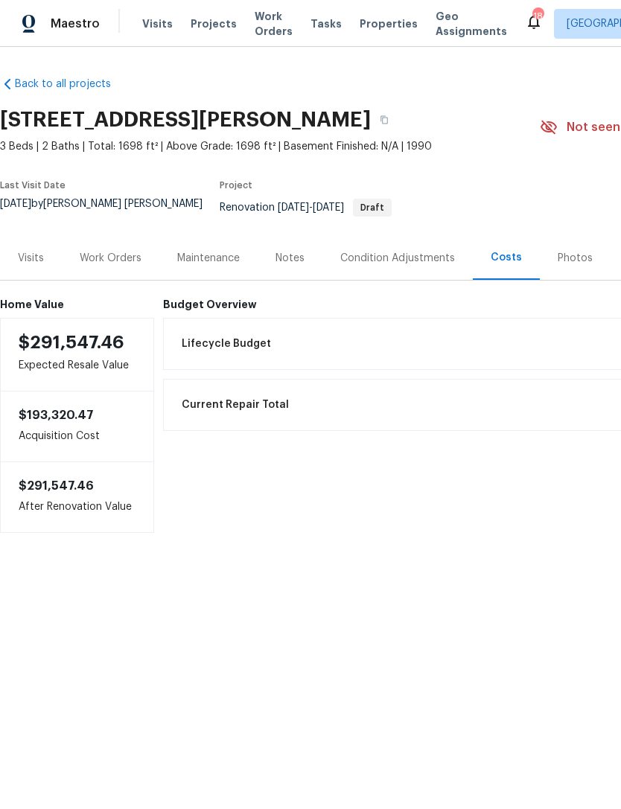
click at [122, 261] on div "Work Orders" at bounding box center [111, 258] width 62 height 15
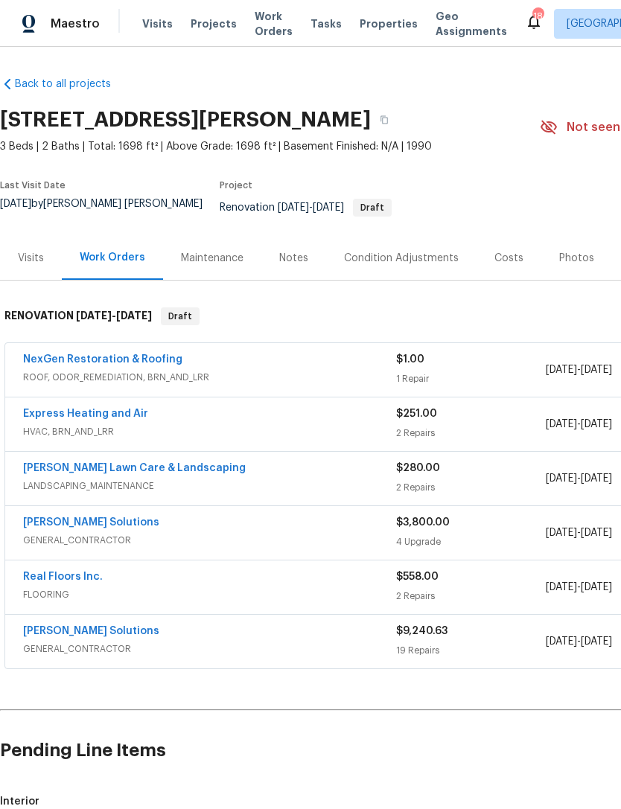
click at [156, 365] on link "NexGen Restoration & Roofing" at bounding box center [102, 359] width 159 height 10
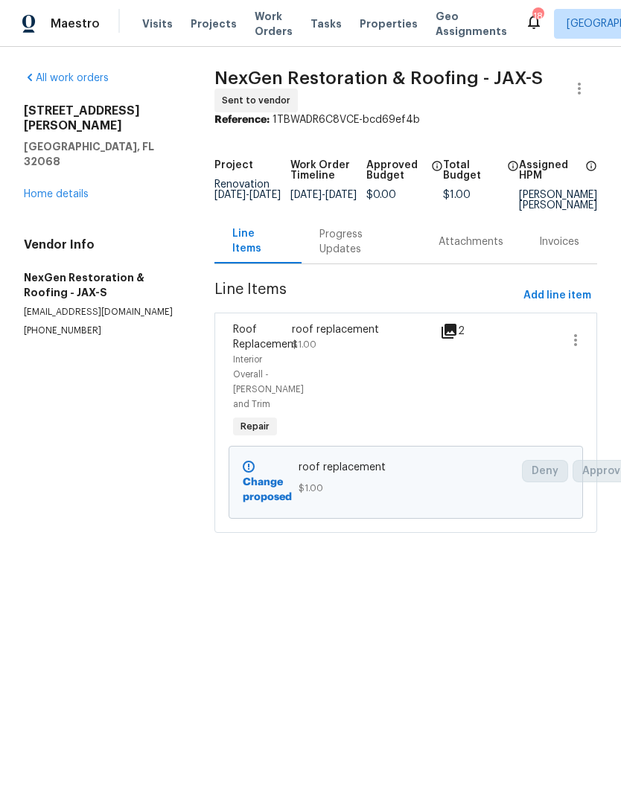
click at [351, 257] on div "Progress Updates" at bounding box center [360, 242] width 83 height 30
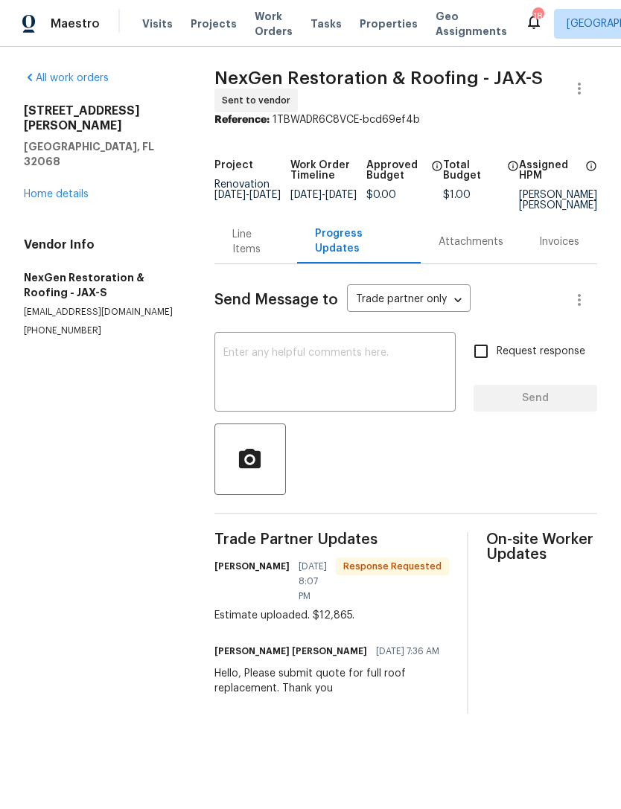
click at [254, 257] on div "Line Items" at bounding box center [255, 242] width 47 height 30
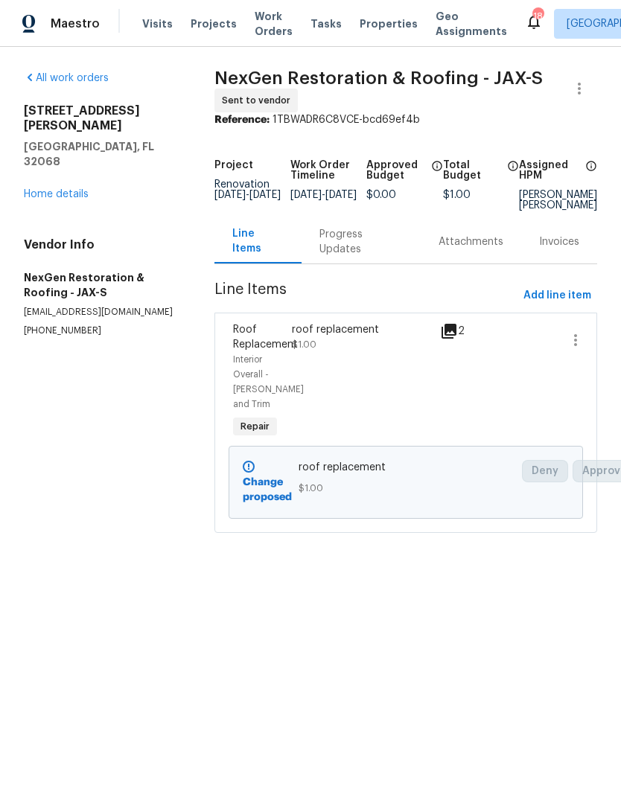
click at [354, 337] on div "roof replacement" at bounding box center [361, 329] width 138 height 15
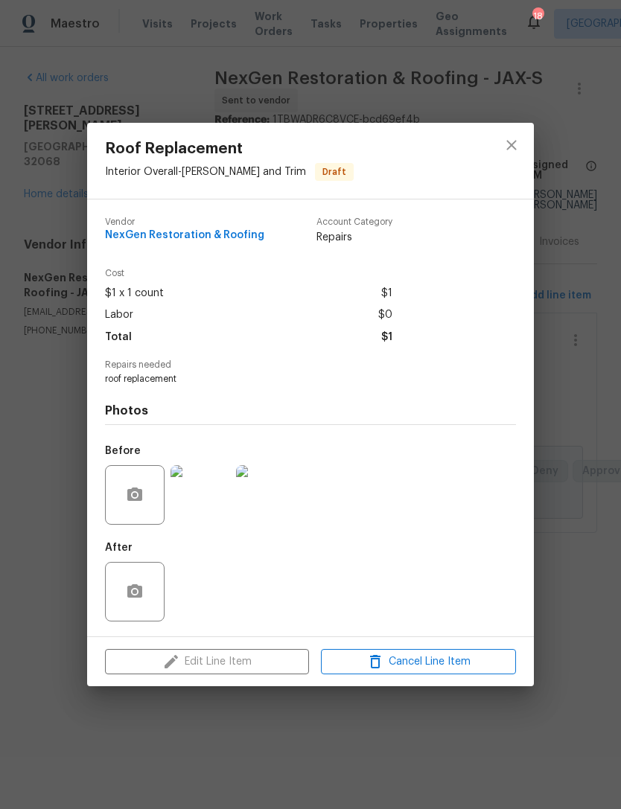
click at [232, 661] on div "Edit Line Item Cancel Line Item" at bounding box center [310, 662] width 447 height 50
click at [506, 147] on icon "close" at bounding box center [512, 145] width 18 height 18
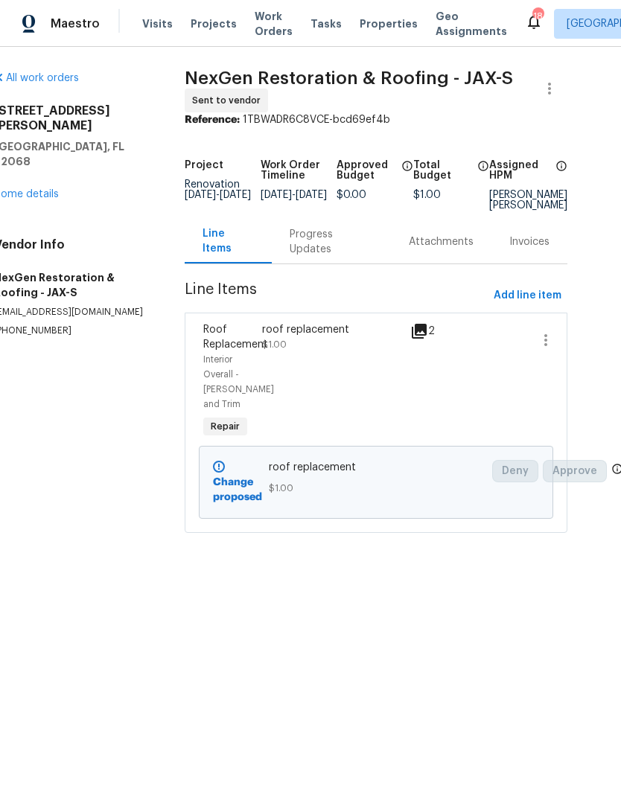
scroll to position [0, 29]
click at [117, 439] on section "All work orders 2058 Manucy Ct Middleburg, FL 32068 Home details Vendor Info Ne…" at bounding box center [72, 311] width 155 height 480
click at [42, 189] on link "Home details" at bounding box center [27, 194] width 65 height 10
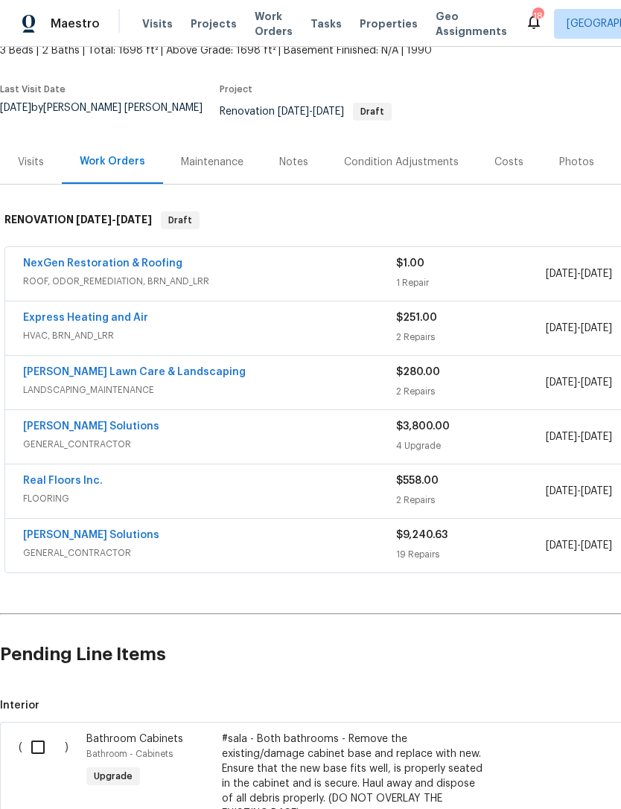
scroll to position [97, 0]
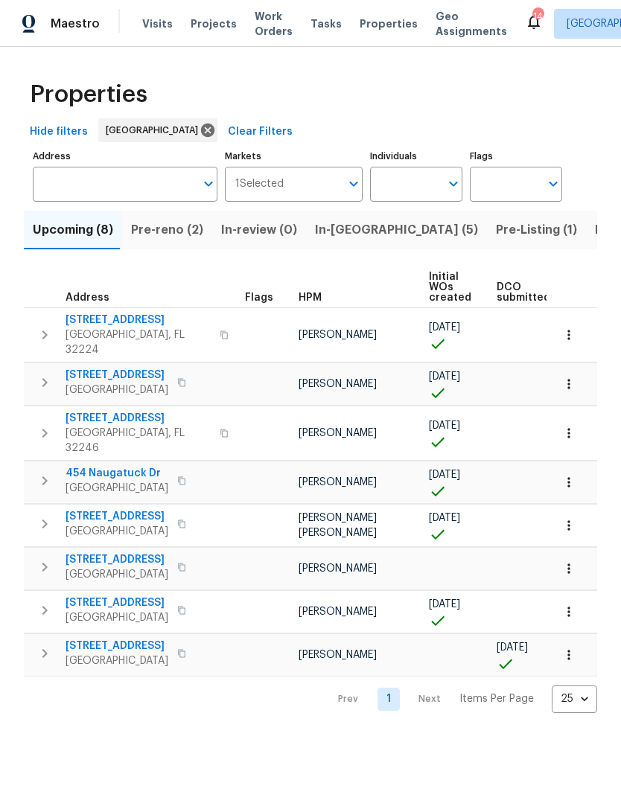
click at [183, 240] on span "Pre-reno (2)" at bounding box center [167, 230] width 72 height 21
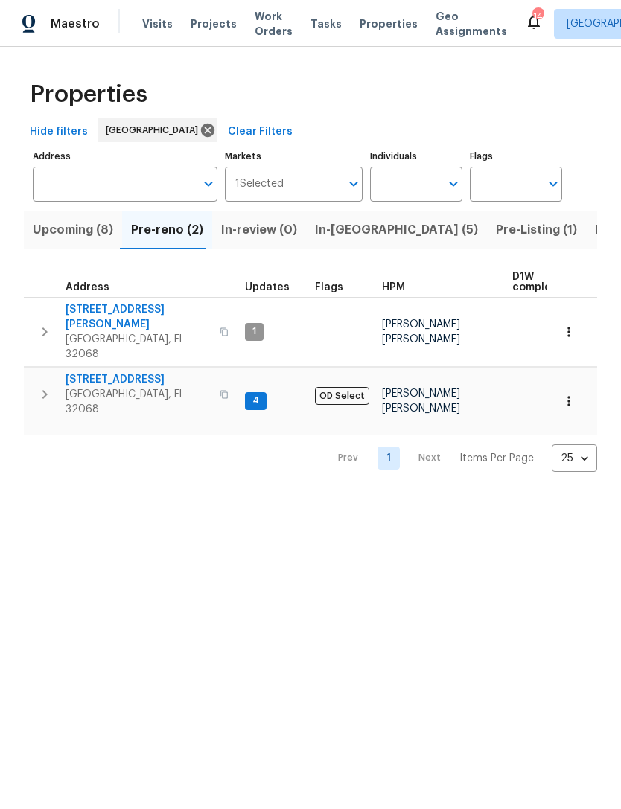
click at [115, 326] on span "2058 Manucy Ct" at bounding box center [138, 317] width 145 height 30
click at [561, 333] on icon "button" at bounding box center [568, 332] width 15 height 15
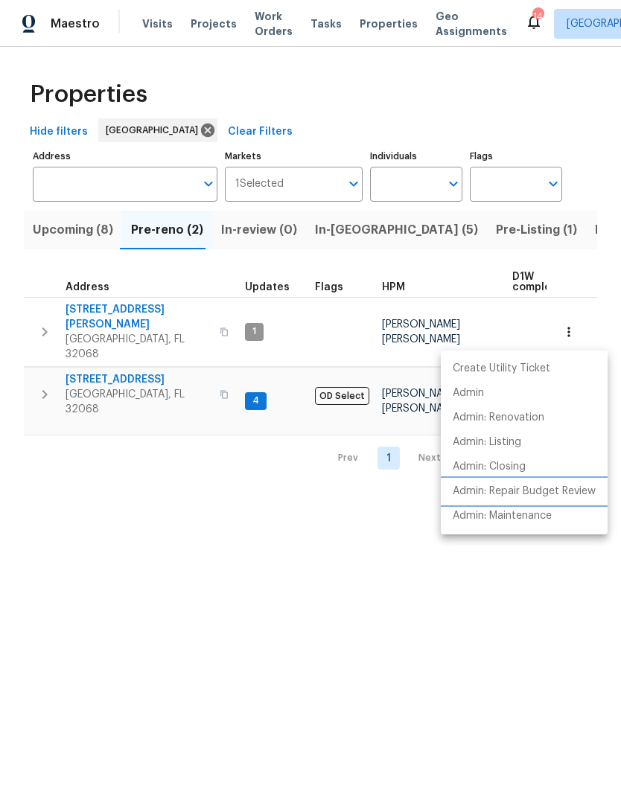
click at [535, 487] on p "Admin: Repair Budget Review" at bounding box center [524, 492] width 143 height 16
click at [223, 619] on div at bounding box center [310, 404] width 621 height 809
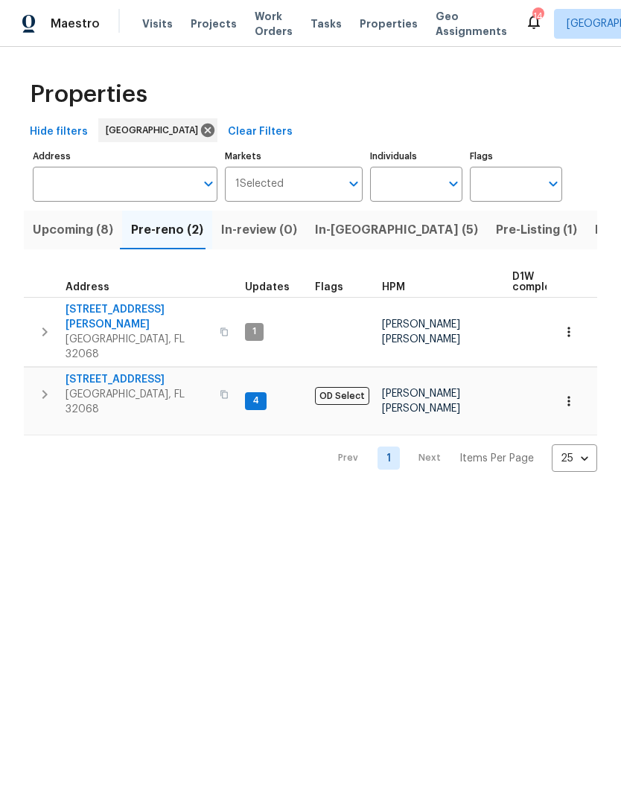
click at [108, 372] on span "2070 Tickford St" at bounding box center [138, 379] width 145 height 15
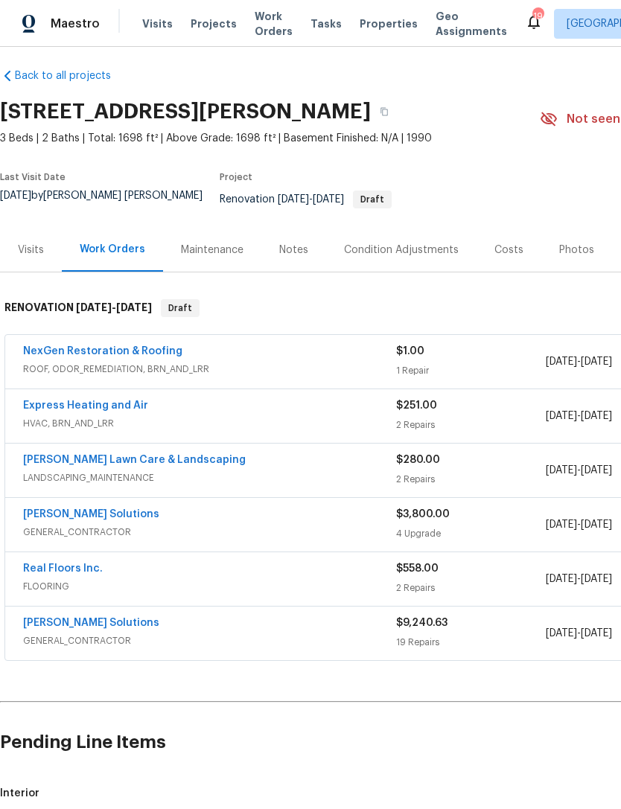
scroll to position [8, 0]
click at [156, 26] on span "Visits" at bounding box center [157, 23] width 31 height 15
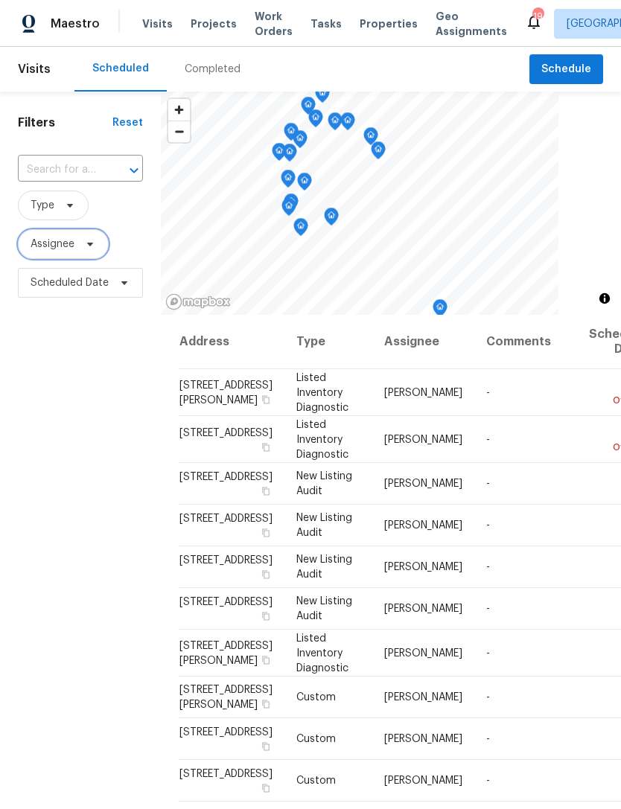
click at [96, 250] on icon at bounding box center [90, 244] width 12 height 12
click at [135, 428] on div "Filters Reset ​ Type Assignee Scheduled Date" at bounding box center [80, 527] width 161 height 871
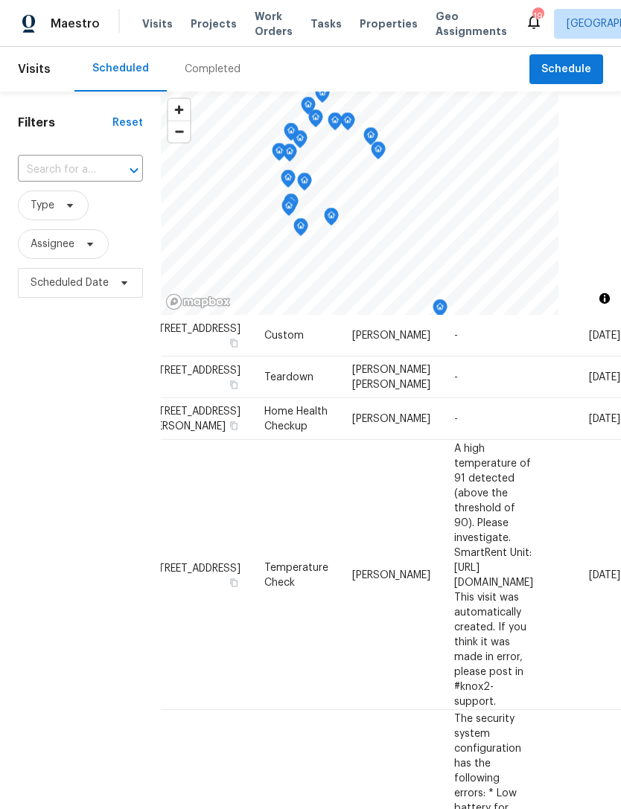
scroll to position [447, 134]
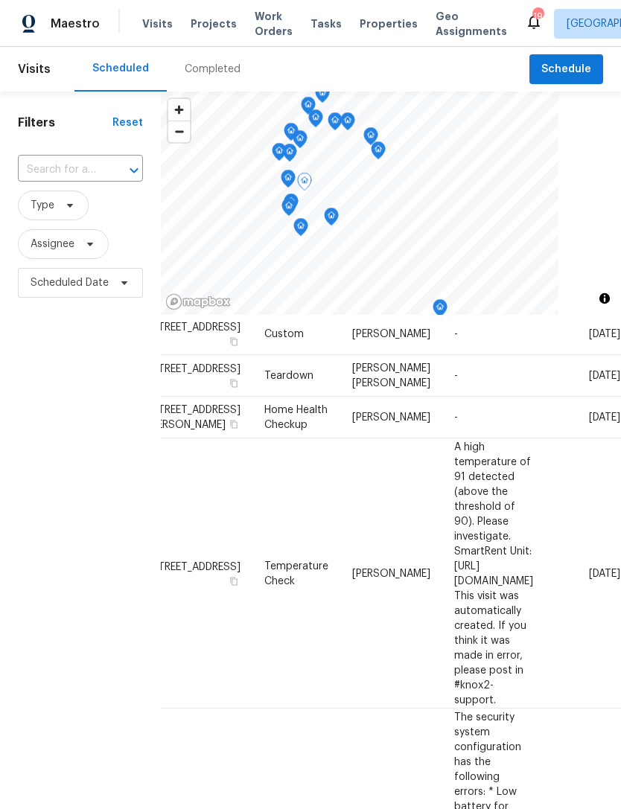
click at [0, 0] on icon at bounding box center [0, 0] width 0 height 0
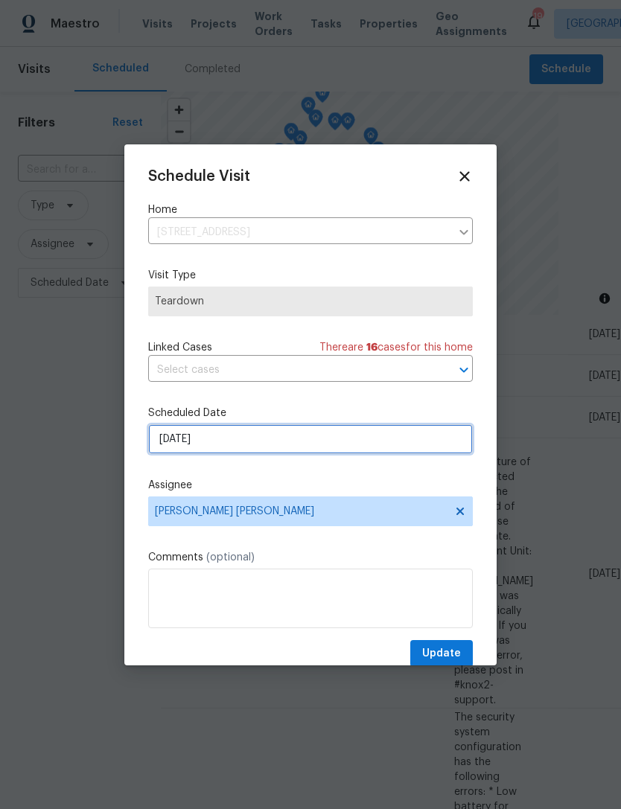
click at [224, 432] on input "[DATE]" at bounding box center [310, 439] width 325 height 30
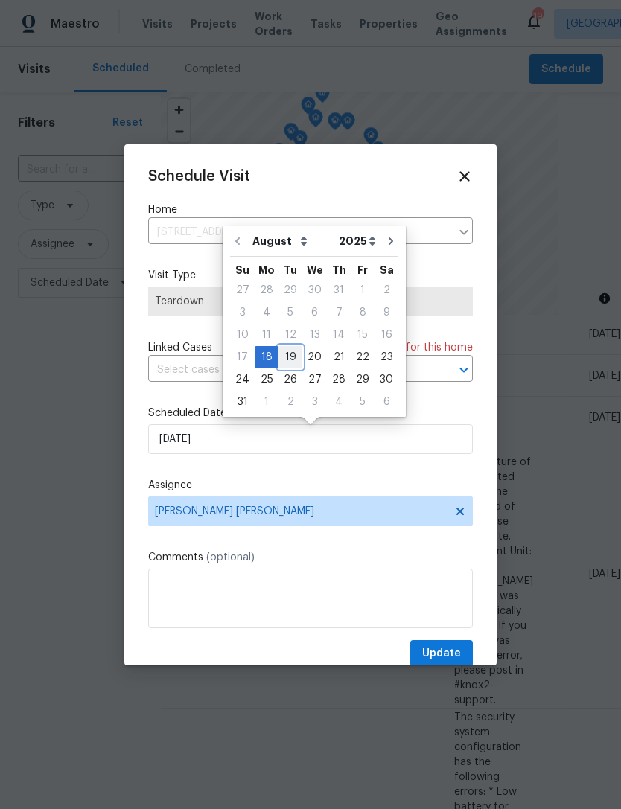
click at [290, 356] on div "19" at bounding box center [290, 357] width 24 height 21
type input "[DATE]"
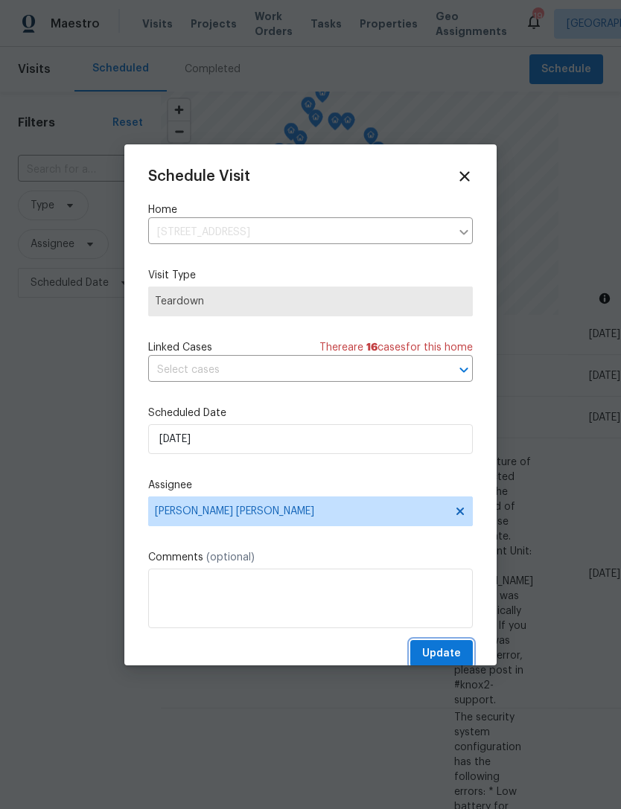
click at [444, 652] on span "Update" at bounding box center [441, 654] width 39 height 19
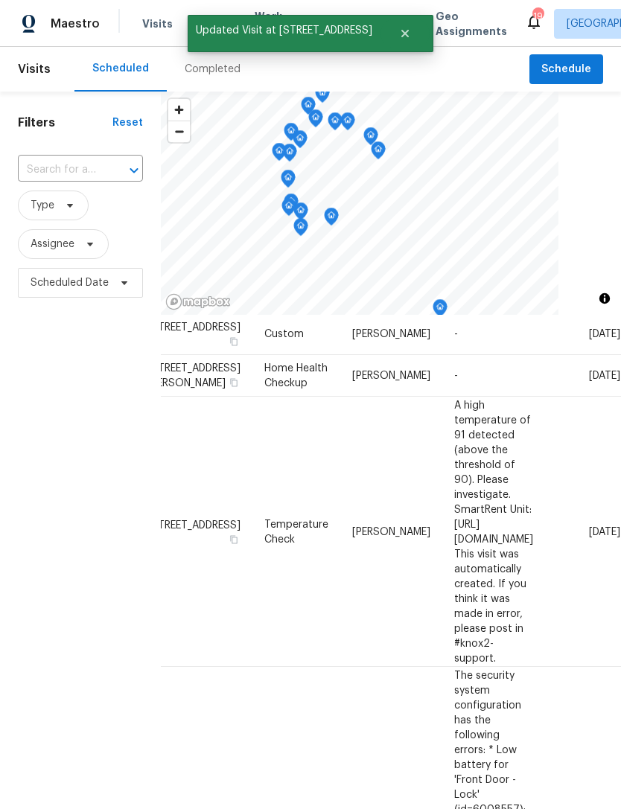
click at [52, 625] on div "Filters Reset ​ Type Assignee Scheduled Date" at bounding box center [80, 527] width 161 height 871
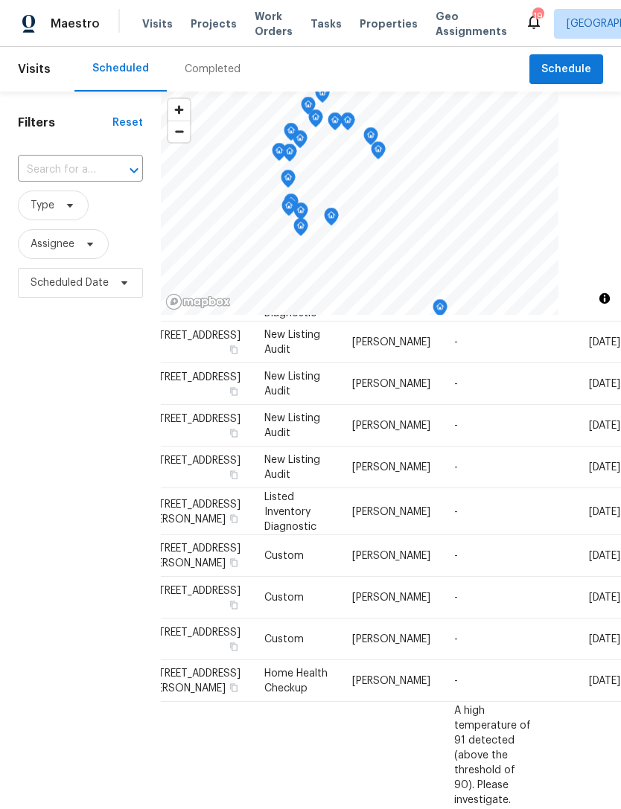
scroll to position [141, 135]
click at [80, 574] on div "Filters Reset ​ Type Assignee Scheduled Date" at bounding box center [80, 527] width 161 height 871
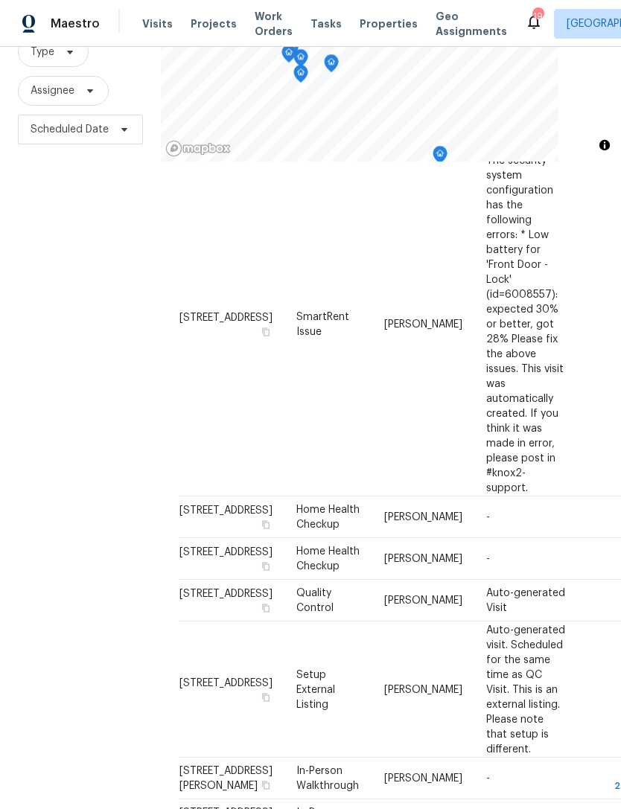
scroll to position [808, 0]
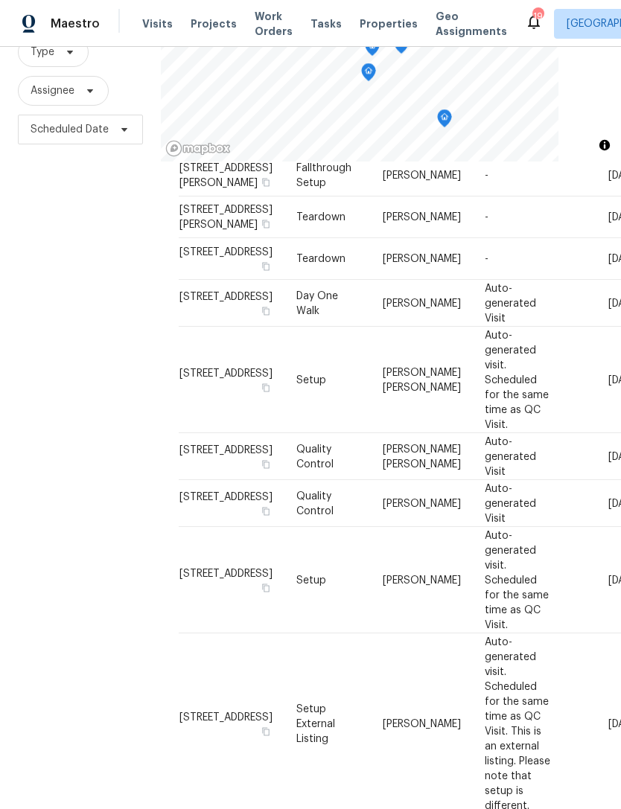
scroll to position [1100, 0]
click at [82, 602] on div "Filters Reset ​ Type Assignee Scheduled Date" at bounding box center [80, 373] width 161 height 871
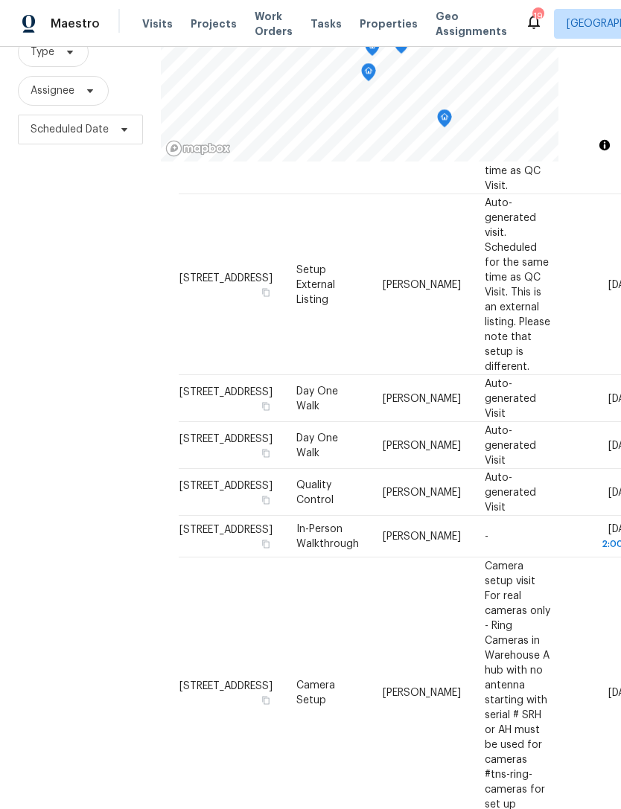
scroll to position [1537, 0]
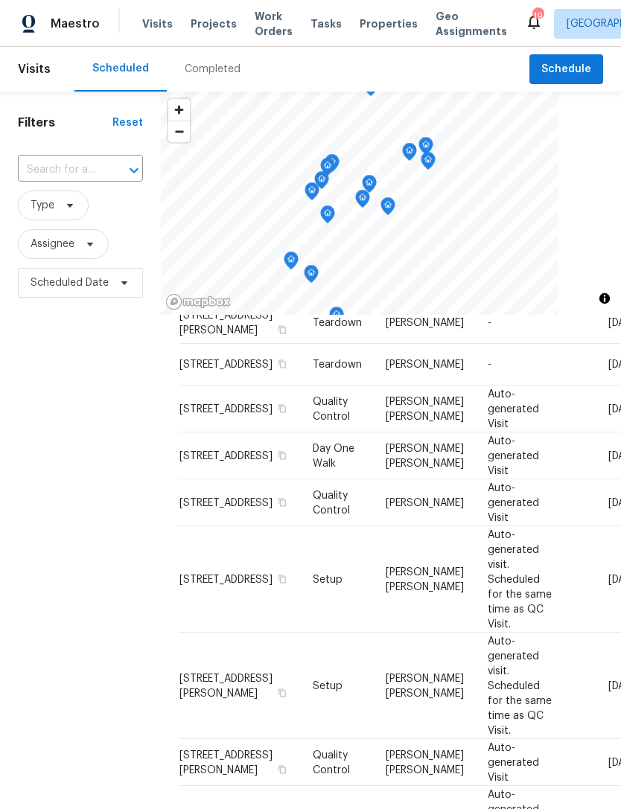
scroll to position [437, 0]
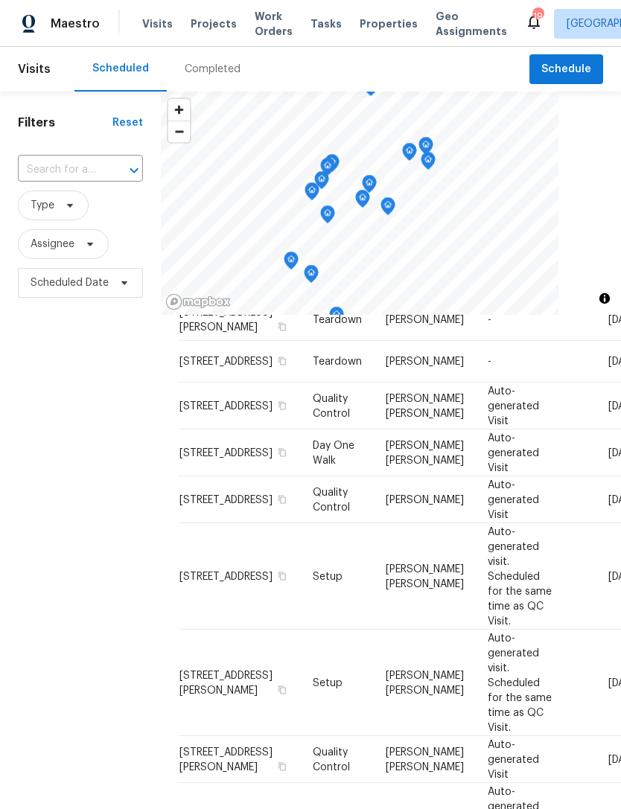
click at [8, 623] on div "Filters Reset ​ Type Assignee Scheduled Date" at bounding box center [80, 527] width 161 height 871
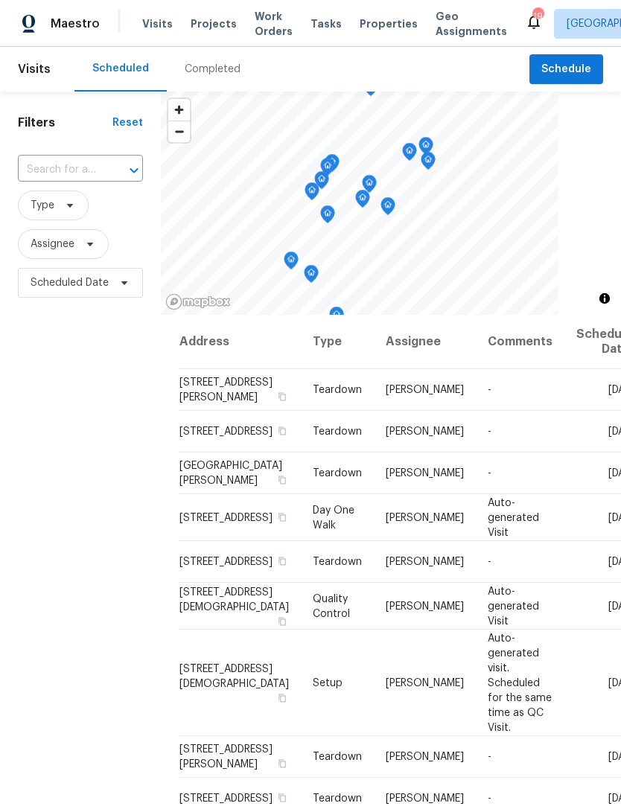
scroll to position [0, 0]
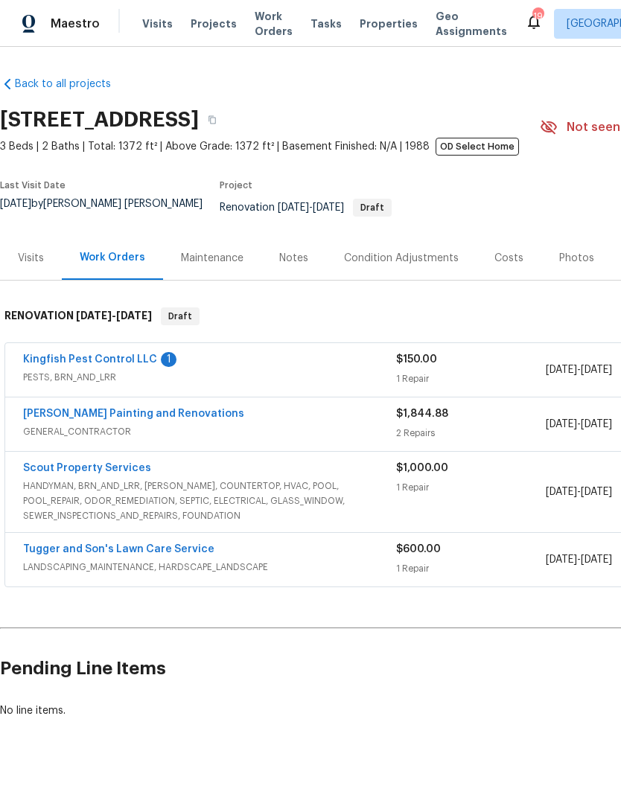
click at [126, 363] on link "Kingfish Pest Control LLC" at bounding box center [90, 359] width 134 height 10
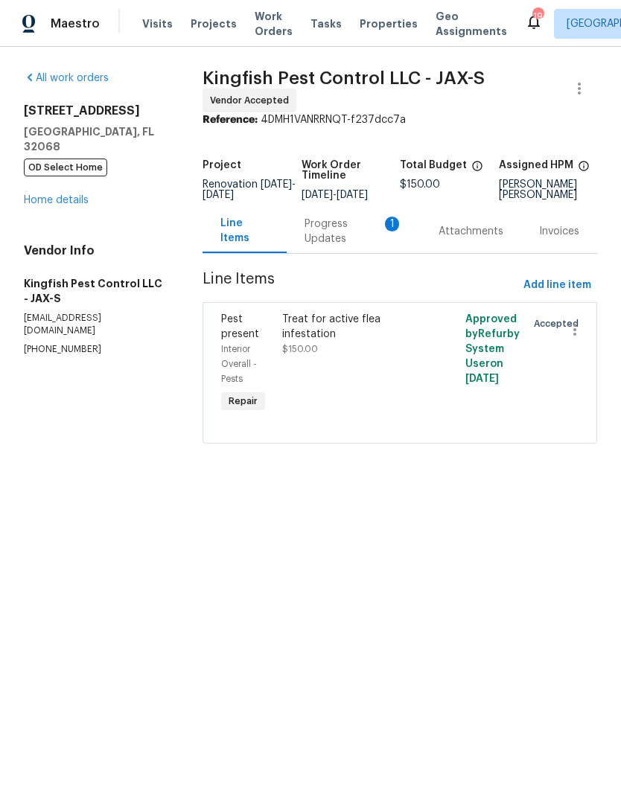
click at [334, 246] on div "Progress Updates 1" at bounding box center [353, 232] width 98 height 30
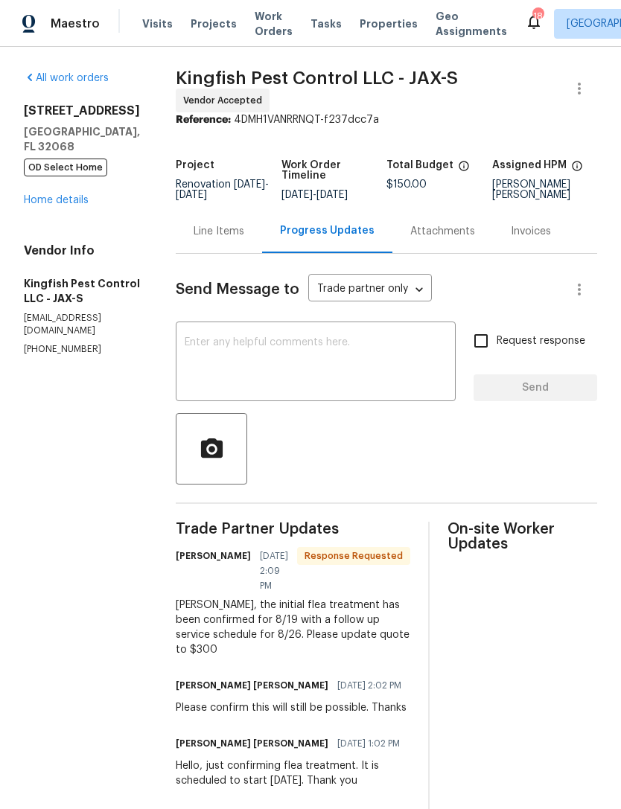
click at [63, 203] on link "Home details" at bounding box center [56, 200] width 65 height 10
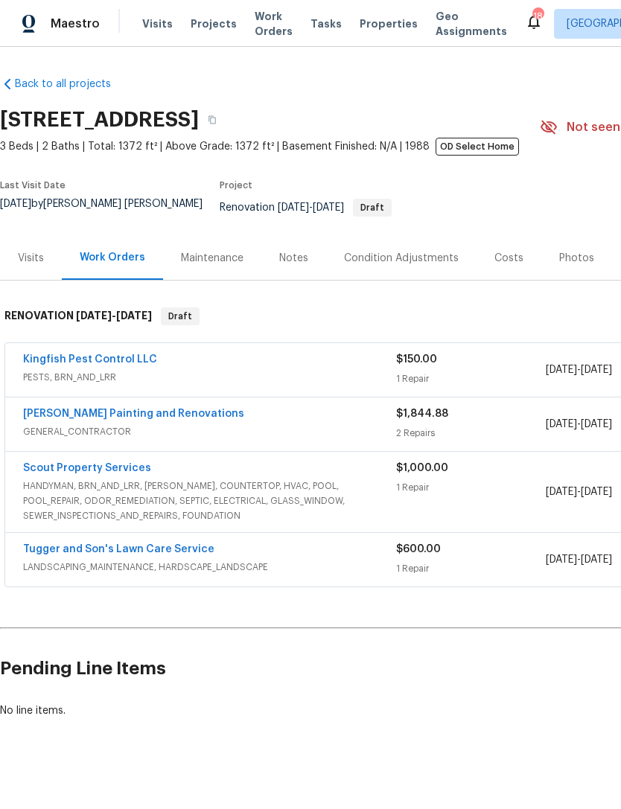
click at [232, 565] on span "LANDSCAPING_MAINTENANCE, HARDSCAPE_LANDSCAPE" at bounding box center [209, 567] width 373 height 15
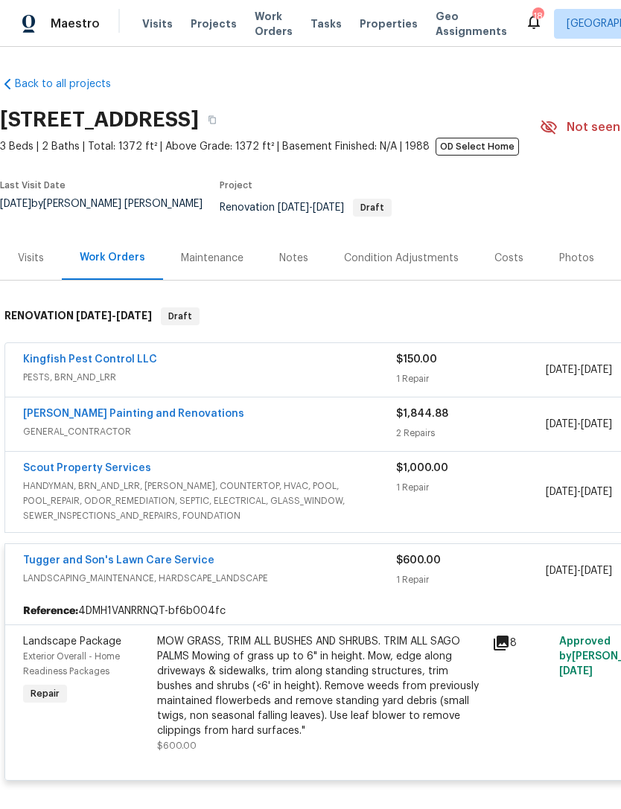
click at [500, 646] on icon at bounding box center [501, 643] width 15 height 15
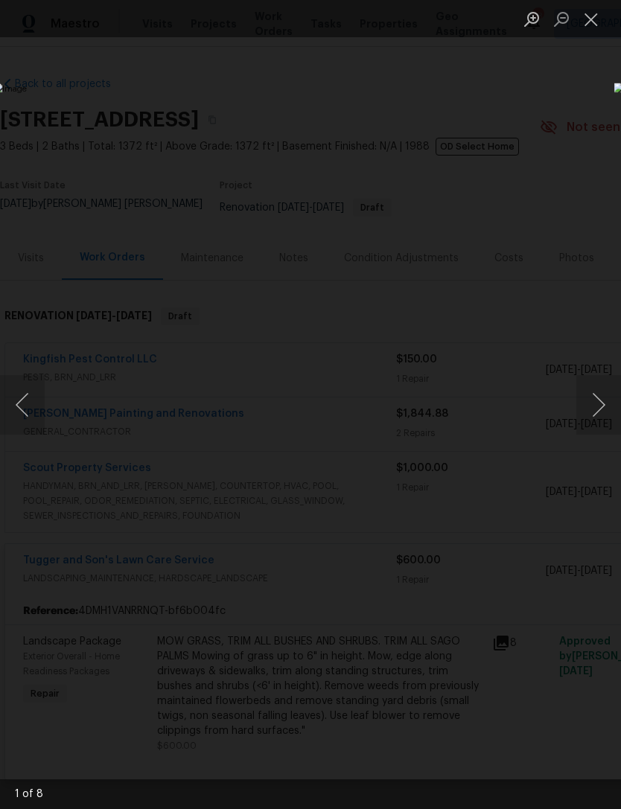
click at [605, 408] on button "Next image" at bounding box center [598, 405] width 45 height 60
click at [600, 404] on button "Next image" at bounding box center [598, 405] width 45 height 60
click at [609, 401] on button "Next image" at bounding box center [598, 405] width 45 height 60
click at [605, 404] on button "Next image" at bounding box center [598, 405] width 45 height 60
click at [604, 405] on button "Next image" at bounding box center [598, 405] width 45 height 60
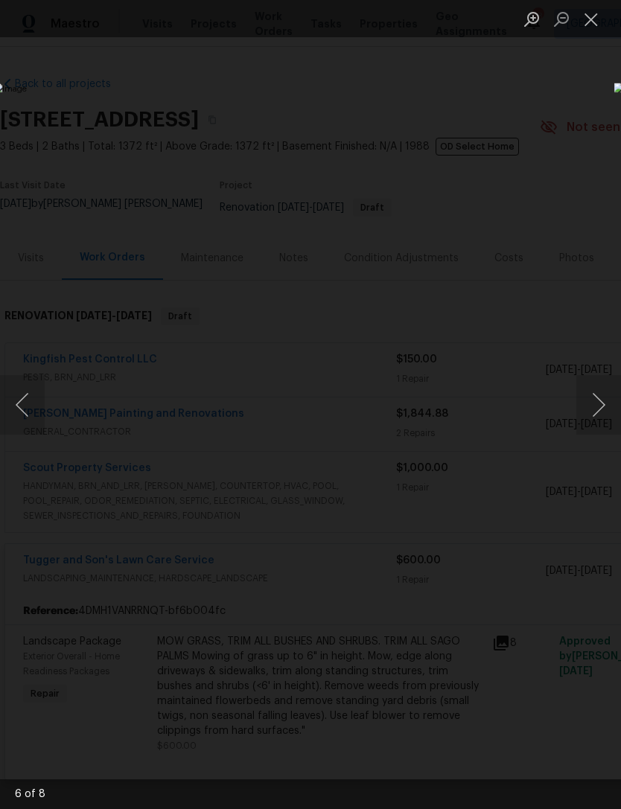
click at [514, 91] on div "Lightbox" at bounding box center [310, 404] width 621 height 809
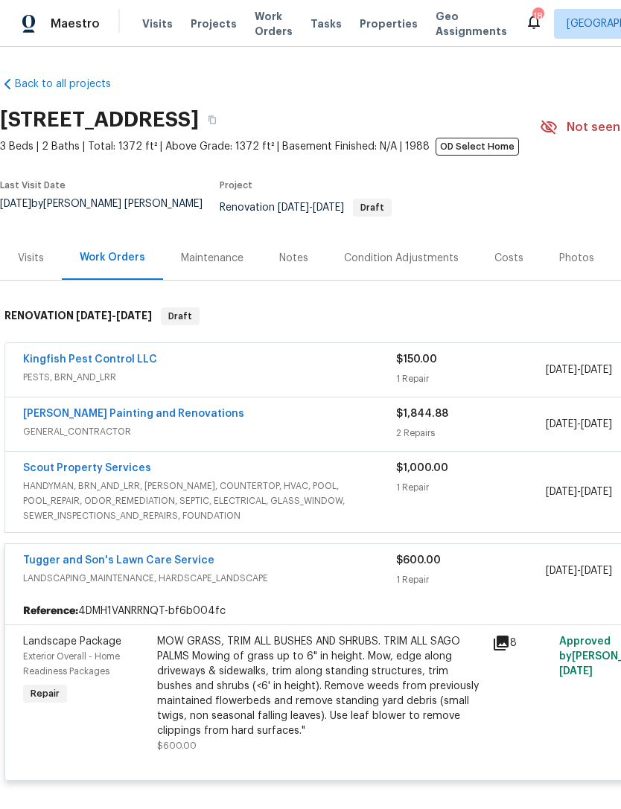
click at [287, 571] on div "Tugger and Son's Lawn Care Service" at bounding box center [209, 562] width 373 height 18
